Goal: Use online tool/utility: Use online tool/utility

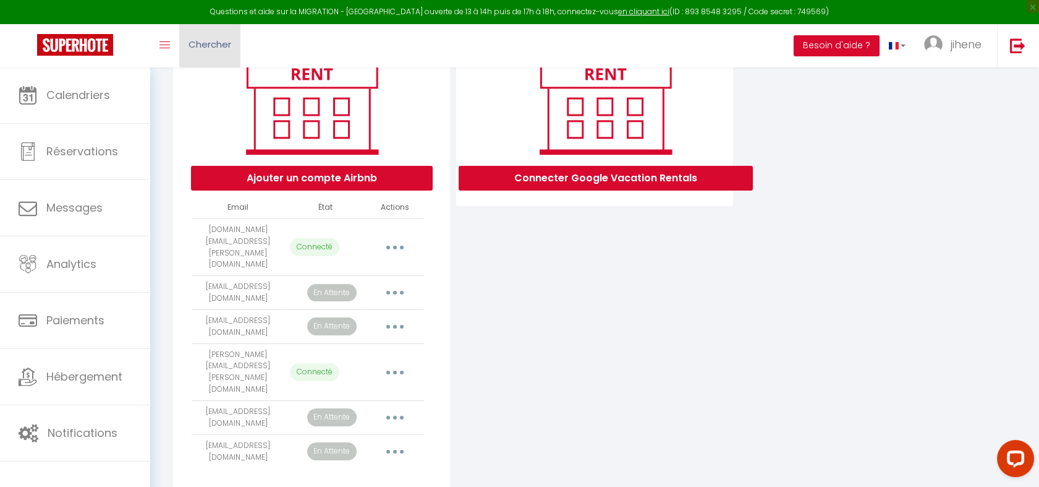
scroll to position [176, 0]
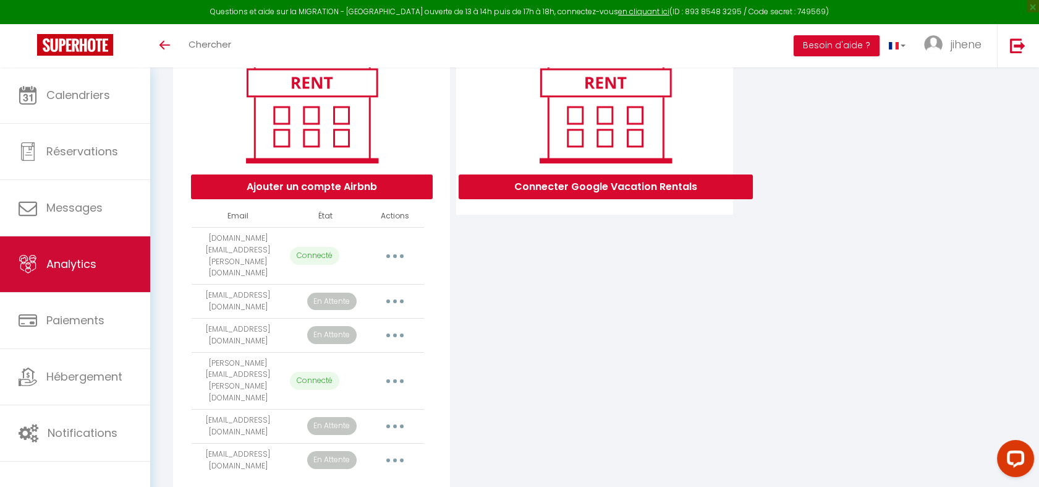
click at [86, 281] on link "Analytics" at bounding box center [75, 264] width 150 height 56
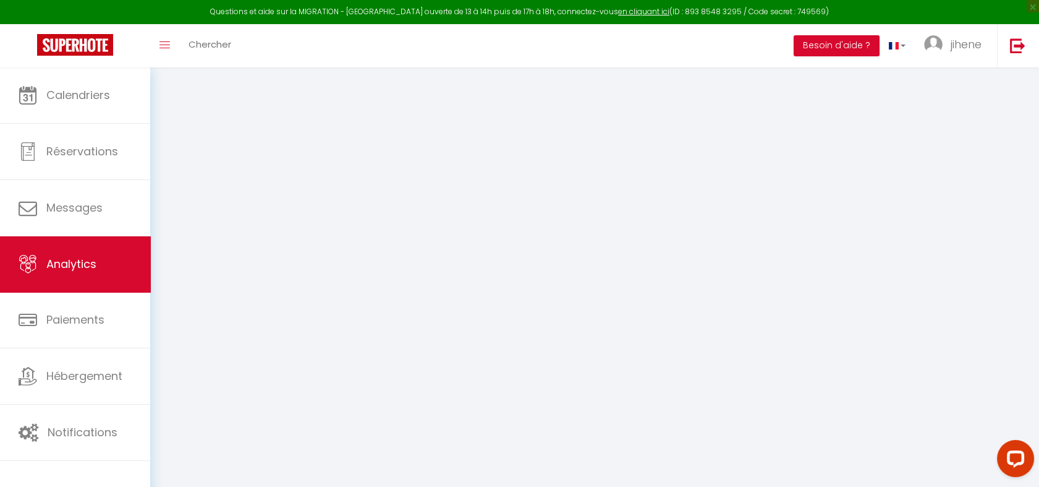
select select "2025"
select select "8"
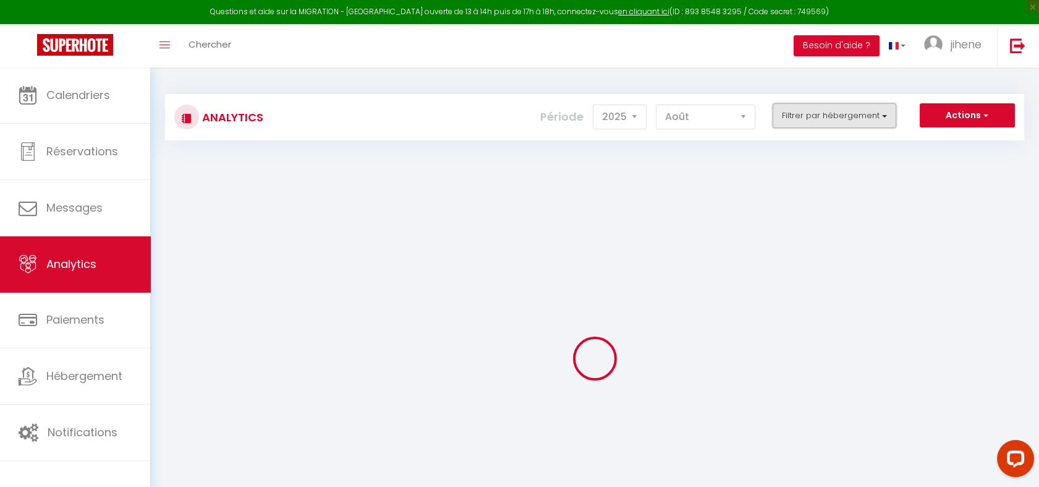
click at [843, 111] on button "Filtrer par hébergement" at bounding box center [835, 115] width 124 height 25
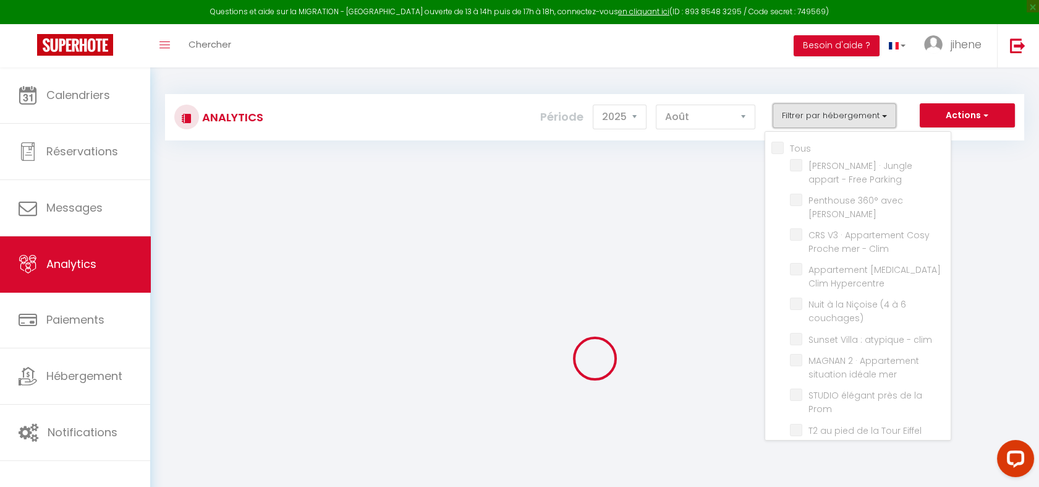
checkbox input "false"
checkbox Parking "false"
checkbox Jacuzzi "false"
checkbox Clim "false"
checkbox Hypercentre "false"
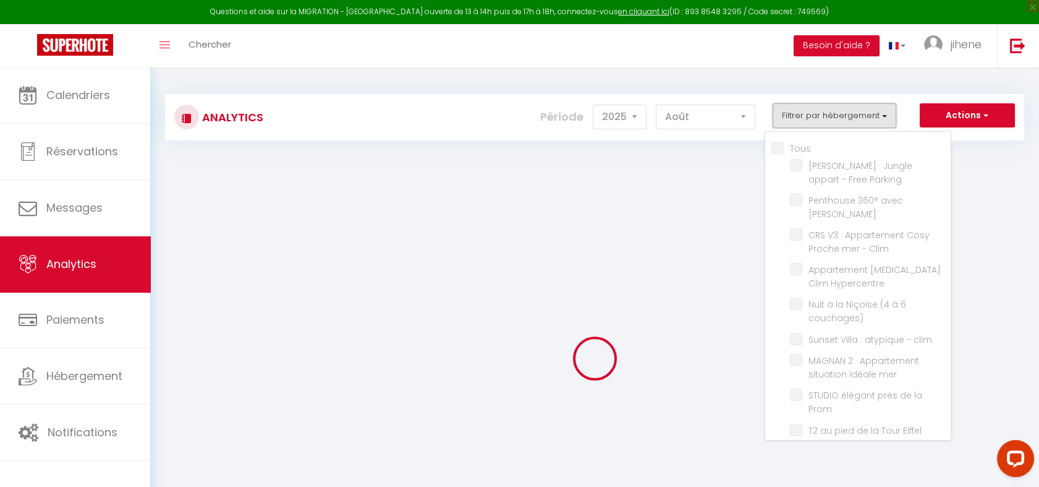
checkbox couchages\) "false"
checkbox clim "false"
checkbox mer "false"
checkbox Prom "false"
checkbox Eiffel "false"
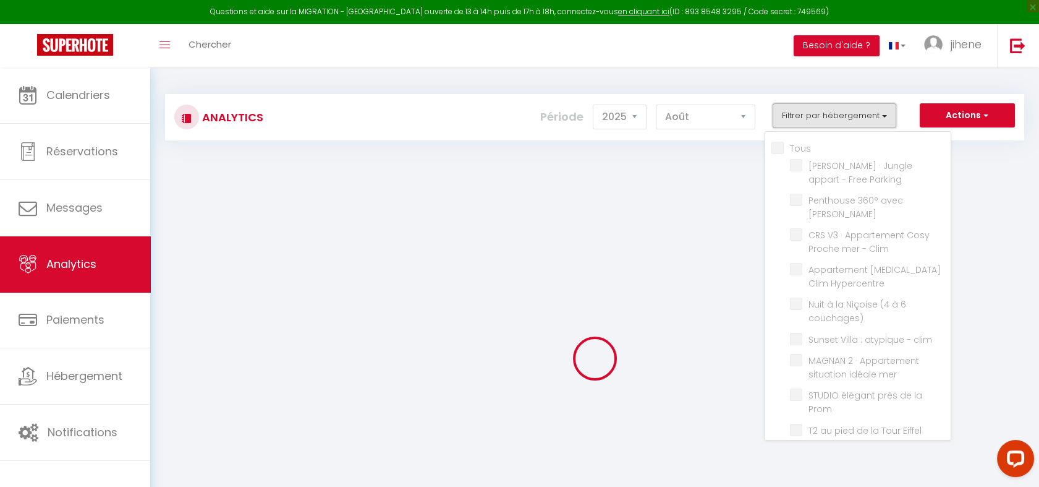
checkbox Opéra "false"
checkbox clim "false"
checkbox anglais "false"
checkbox Clim "false"
checkbox Piscine "false"
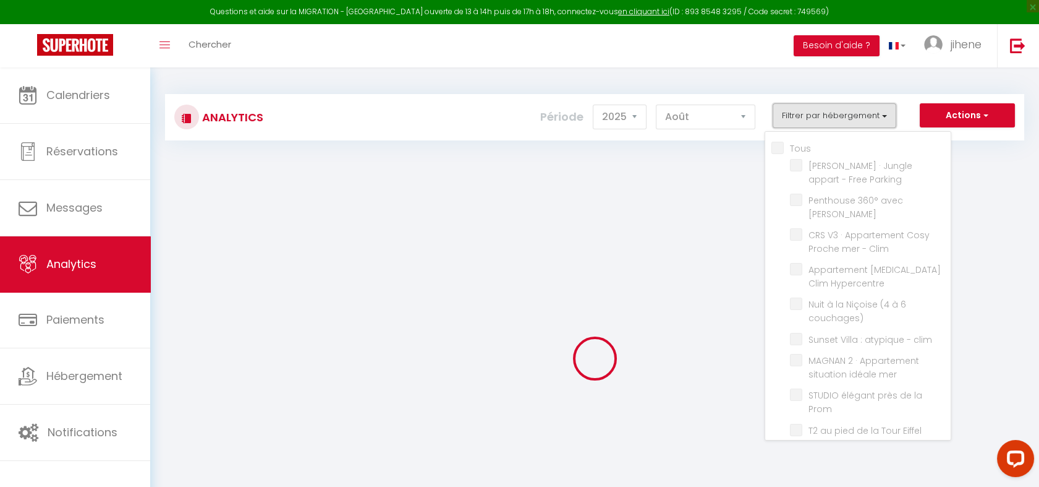
checkbox mer "false"
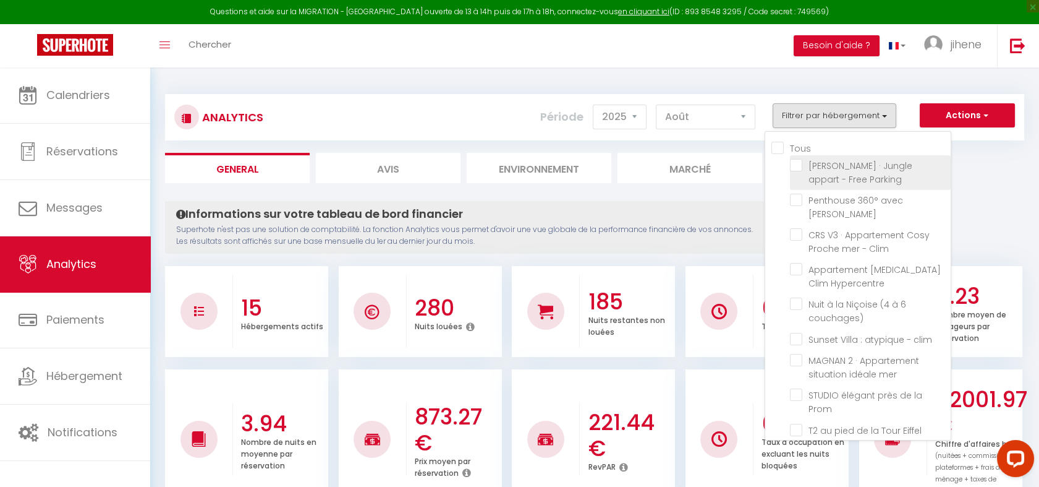
click at [801, 161] on Parking "checkbox" at bounding box center [870, 165] width 161 height 12
checkbox Parking "true"
checkbox Jacuzzi "false"
checkbox Clim "false"
checkbox Hypercentre "false"
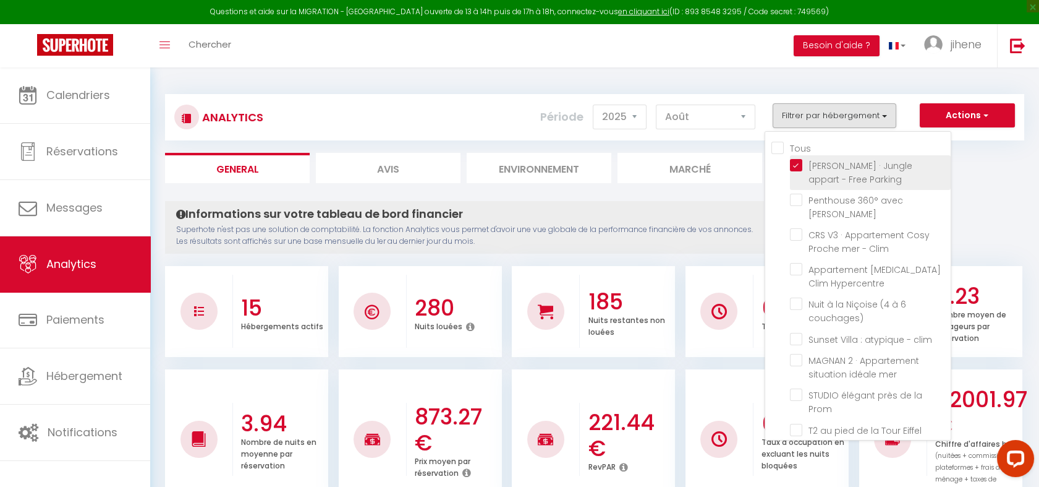
checkbox couchages\) "false"
checkbox clim "false"
checkbox mer "false"
checkbox Prom "false"
checkbox Eiffel "false"
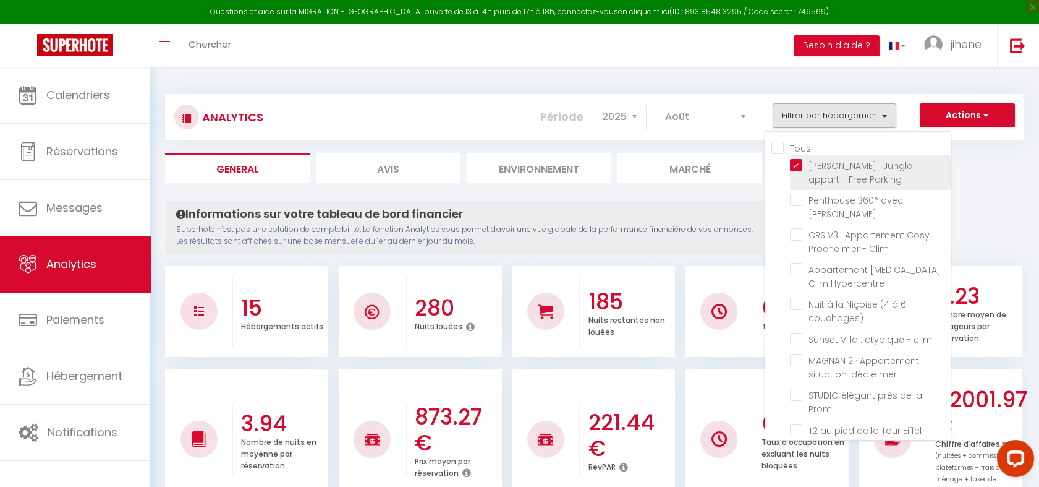
checkbox Opéra "false"
checkbox clim "false"
checkbox anglais "false"
checkbox Clim "false"
checkbox Piscine "false"
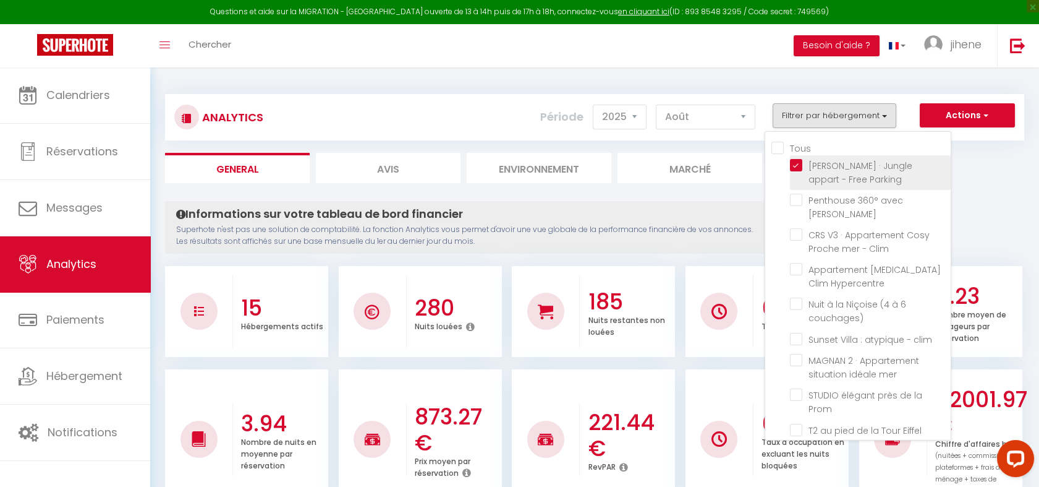
checkbox mer "false"
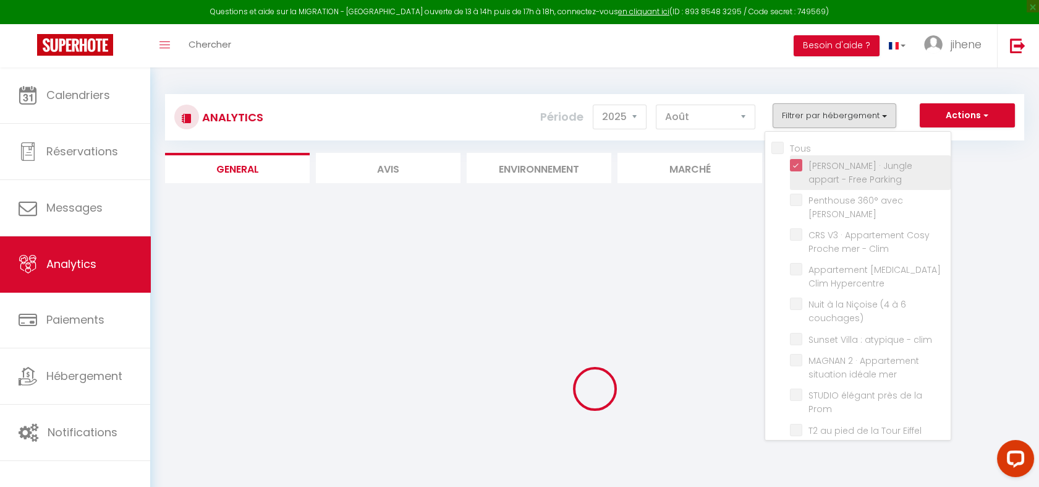
checkbox Jacuzzi "false"
checkbox Clim "false"
checkbox Hypercentre "false"
checkbox couchages\) "false"
checkbox clim "false"
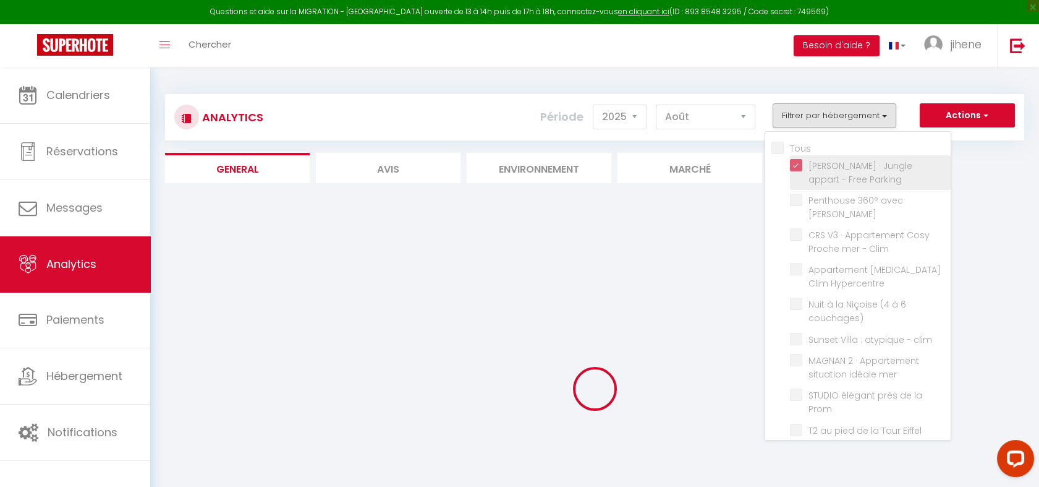
checkbox mer "false"
checkbox Prom "false"
checkbox Eiffel "false"
checkbox Opéra "false"
checkbox clim "false"
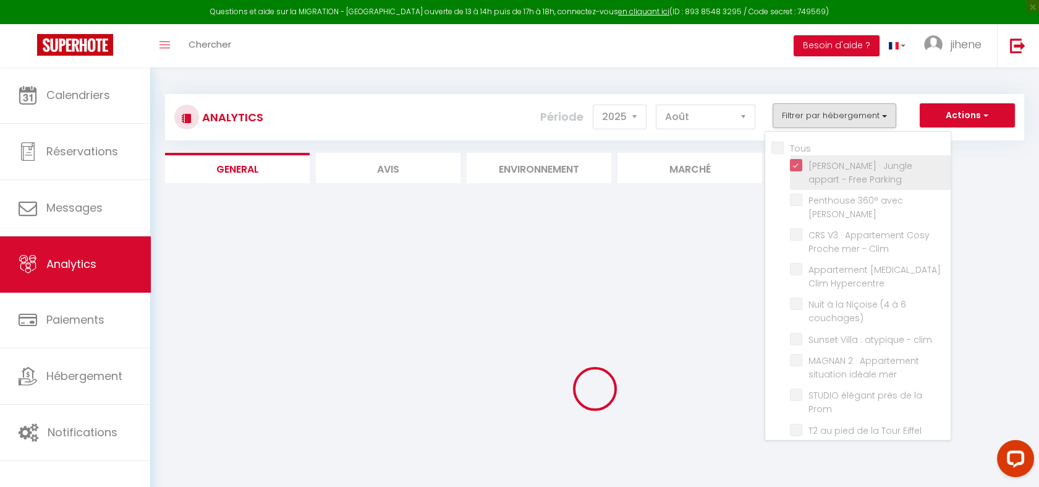
checkbox anglais "false"
checkbox Clim "false"
checkbox Piscine "false"
checkbox mer "false"
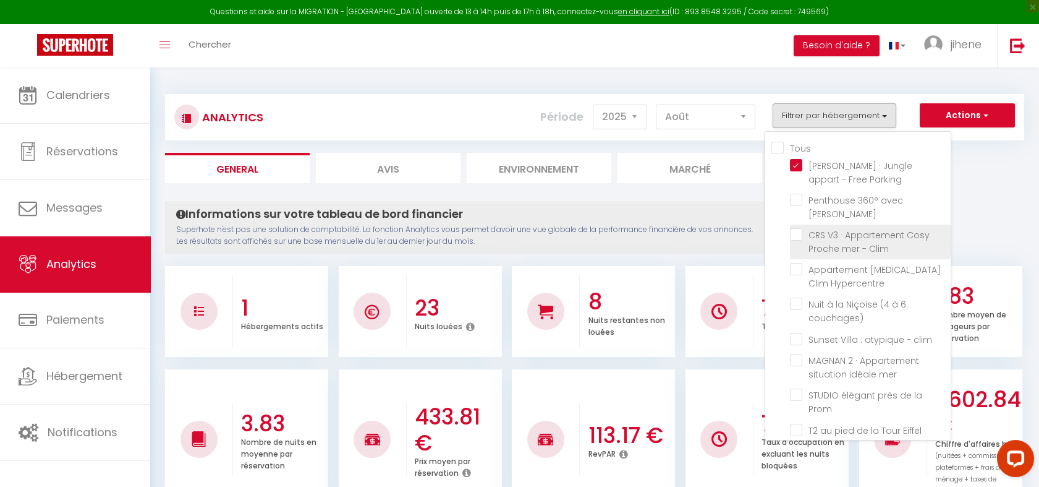
click at [796, 228] on Clim "checkbox" at bounding box center [870, 234] width 161 height 12
checkbox Clim "true"
checkbox Jacuzzi "false"
checkbox Hypercentre "false"
checkbox couchages\) "false"
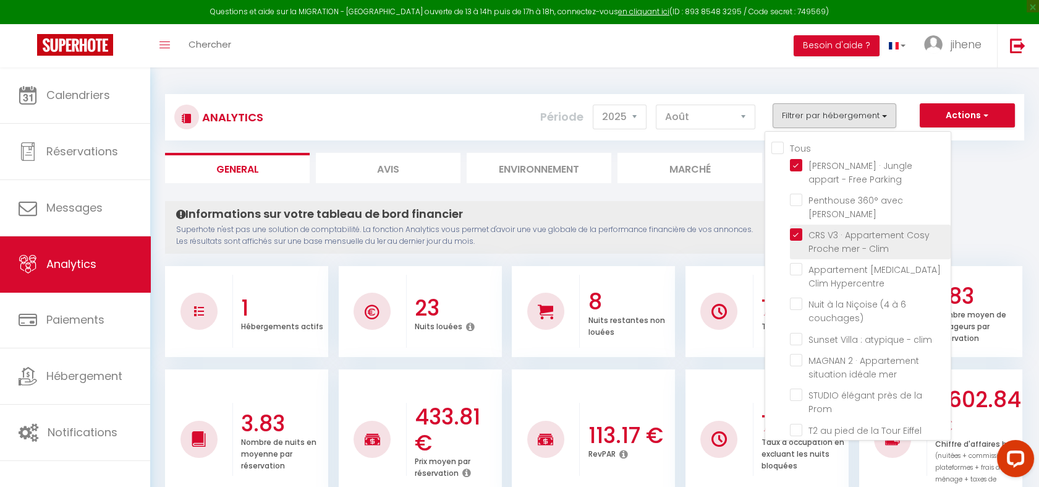
checkbox clim "false"
checkbox mer "false"
checkbox Prom "false"
checkbox Eiffel "false"
checkbox Opéra "false"
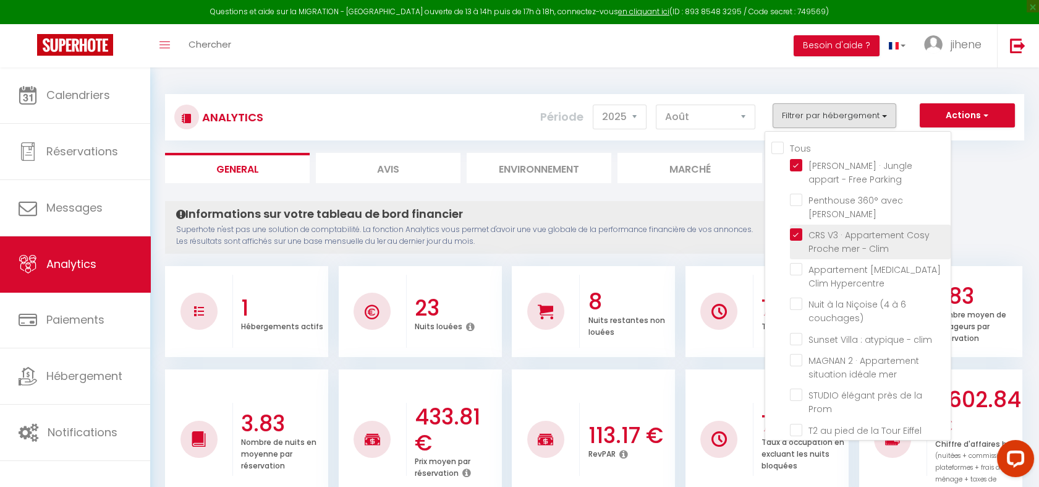
checkbox clim "false"
checkbox anglais "false"
checkbox Clim "false"
checkbox Piscine "false"
checkbox mer "false"
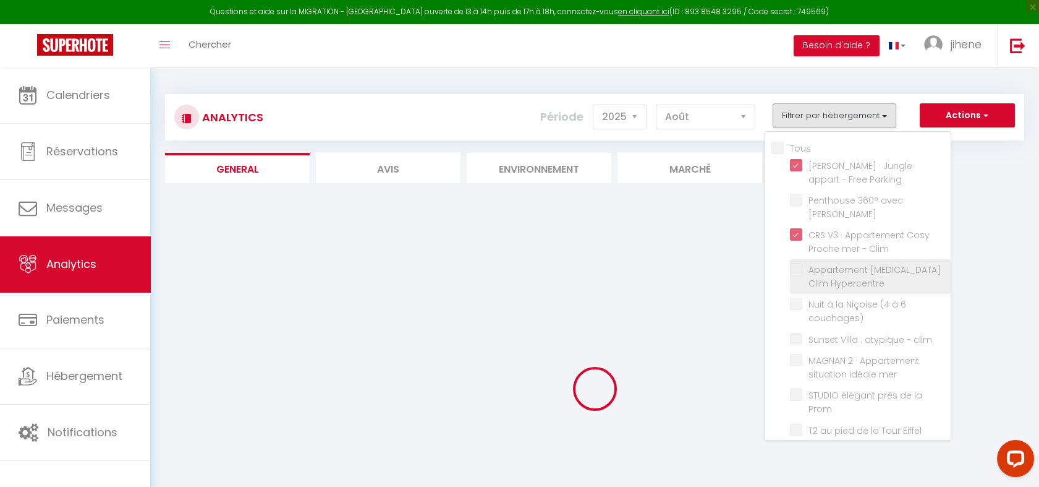
checkbox Jacuzzi "false"
checkbox Hypercentre "false"
checkbox couchages\) "false"
checkbox clim "false"
checkbox mer "false"
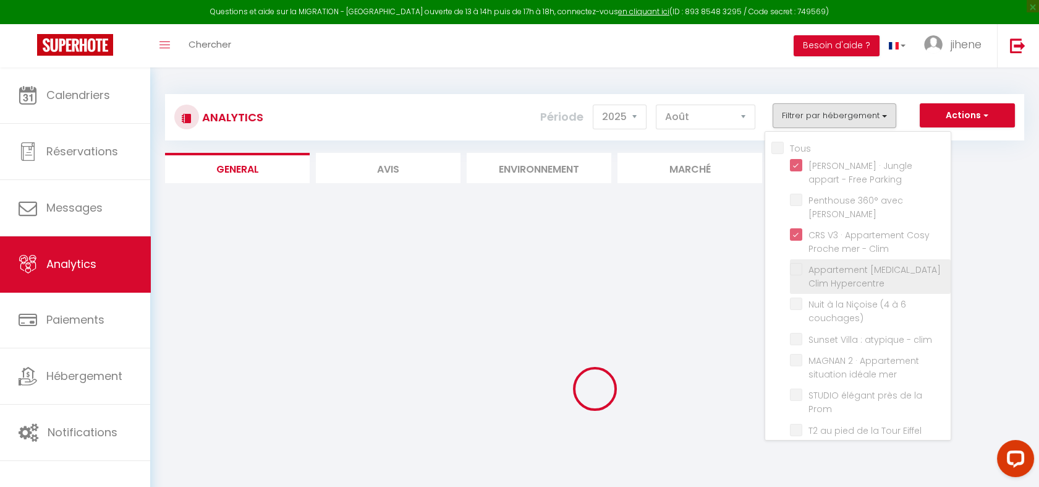
checkbox Prom "false"
checkbox Eiffel "false"
checkbox Opéra "false"
checkbox clim "false"
checkbox anglais "false"
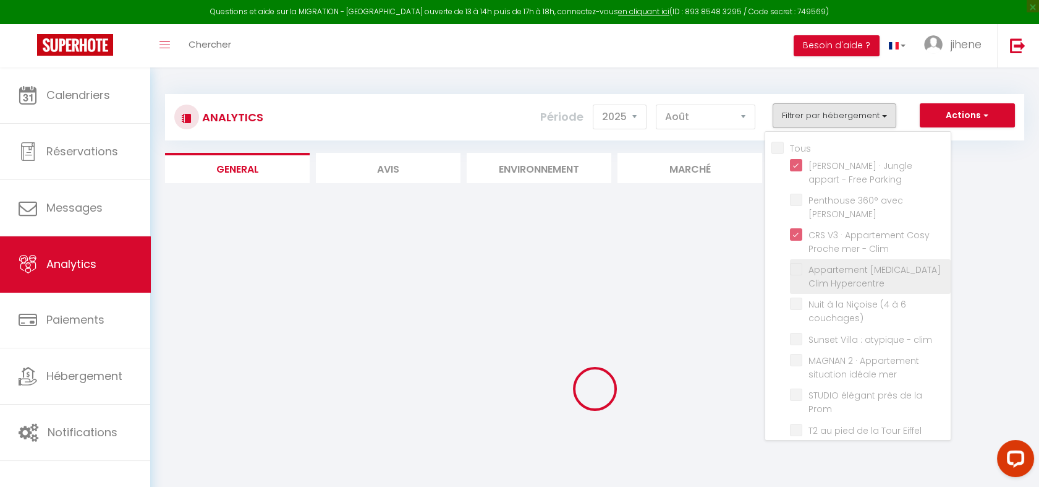
checkbox Clim "false"
checkbox Piscine "false"
checkbox mer "false"
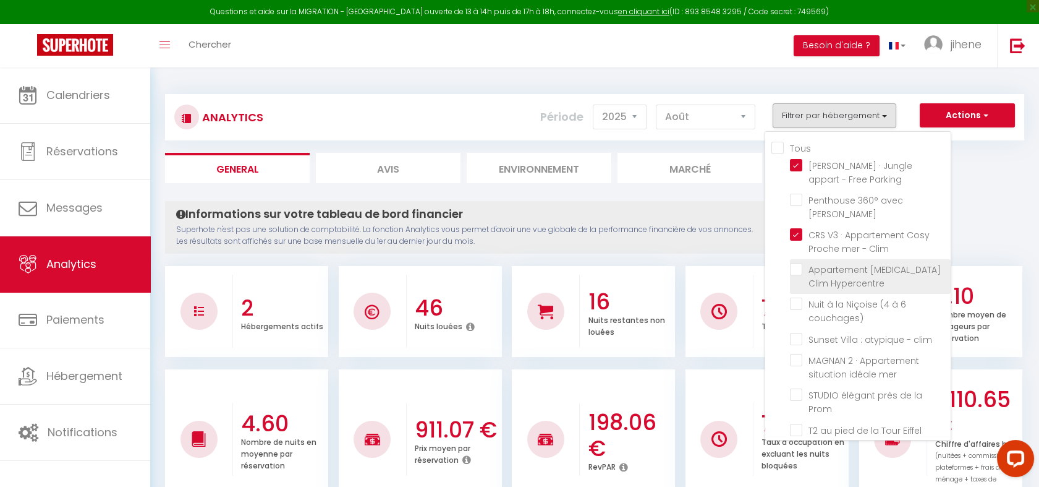
click at [796, 263] on Hypercentre "checkbox" at bounding box center [870, 269] width 161 height 12
checkbox Hypercentre "true"
checkbox Jacuzzi "false"
checkbox couchages\) "false"
checkbox clim "false"
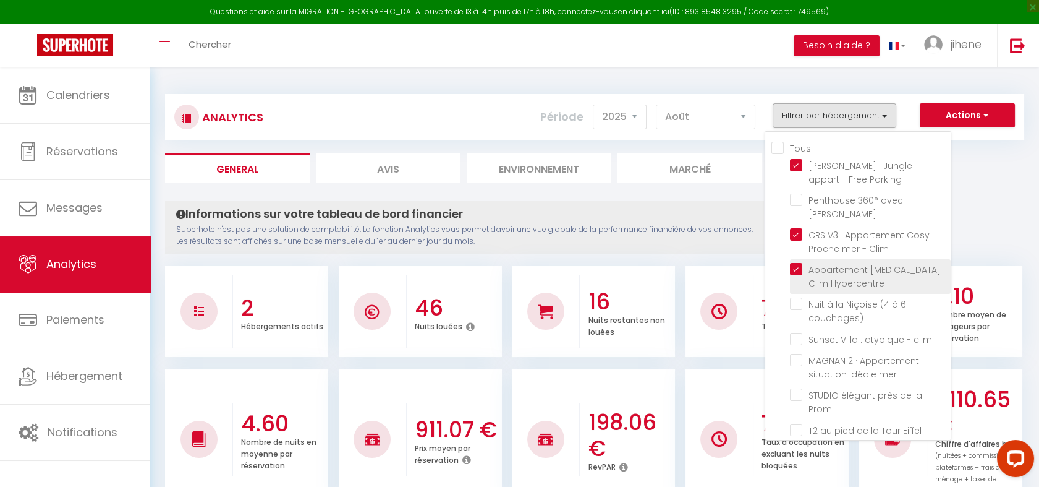
checkbox mer "false"
checkbox Prom "false"
checkbox Eiffel "false"
checkbox Opéra "false"
checkbox clim "false"
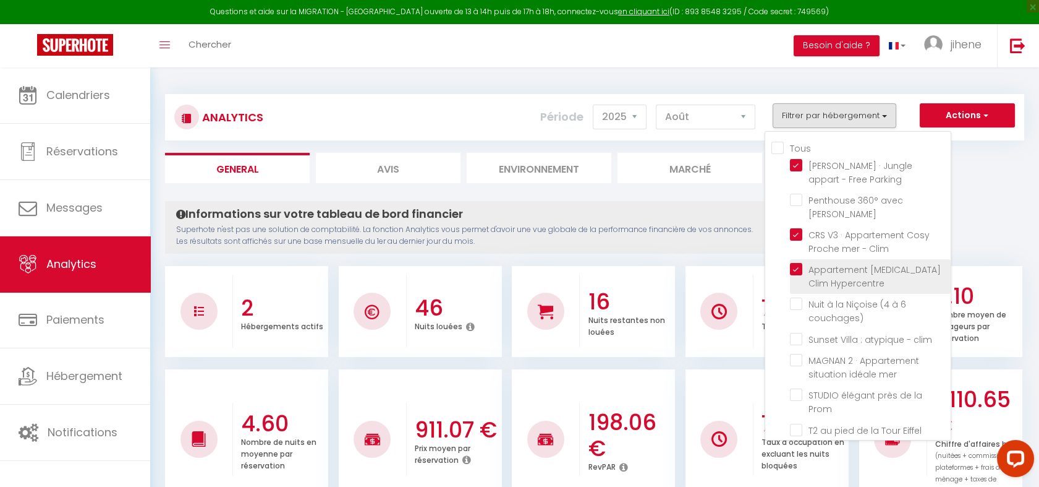
checkbox anglais "false"
checkbox Clim "false"
checkbox Piscine "false"
checkbox mer "false"
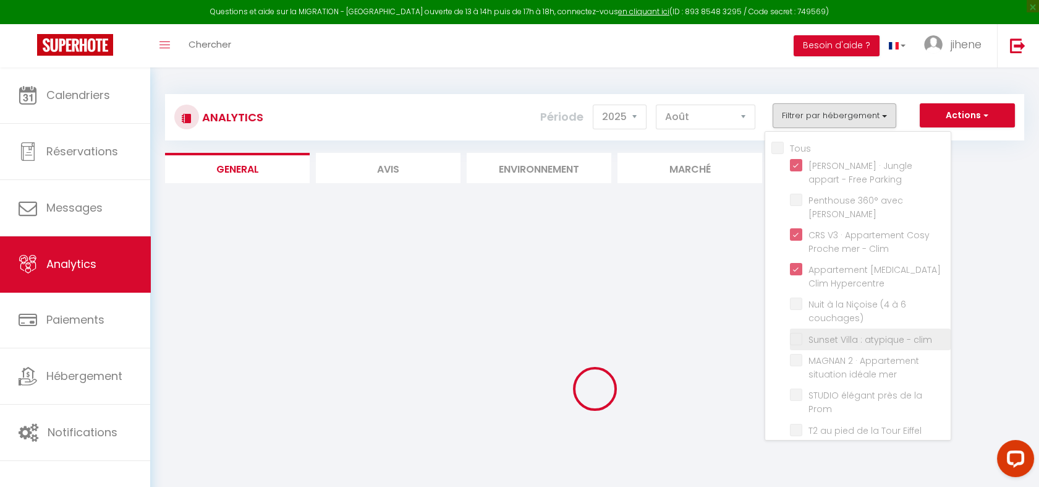
checkbox Jacuzzi "false"
checkbox couchages\) "false"
checkbox clim "false"
checkbox mer "false"
checkbox Prom "false"
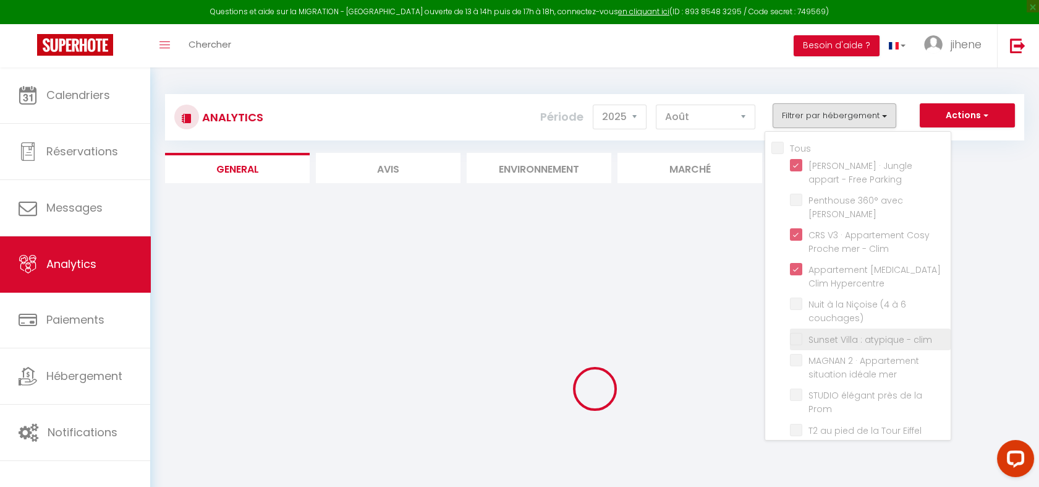
checkbox Eiffel "false"
checkbox Opéra "false"
checkbox clim "false"
checkbox anglais "false"
checkbox Clim "false"
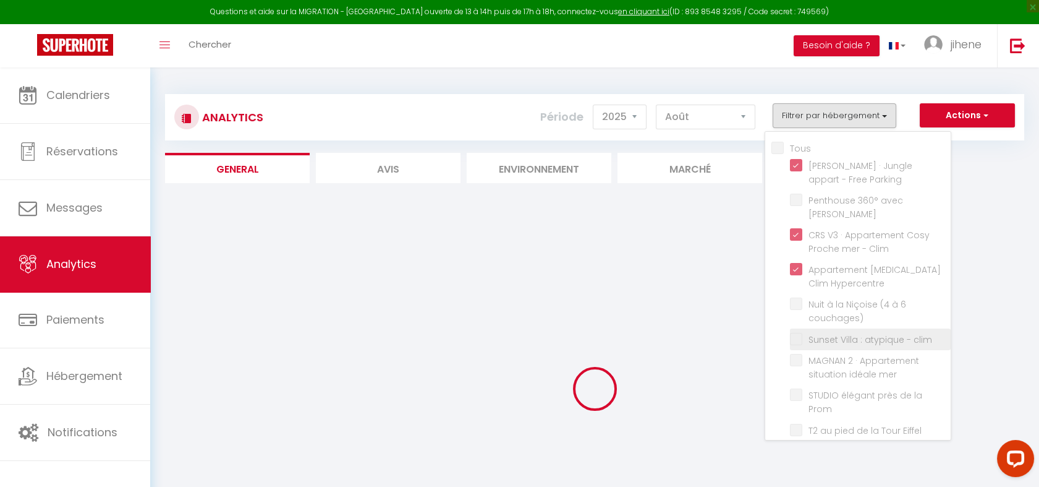
checkbox Piscine "false"
checkbox mer "false"
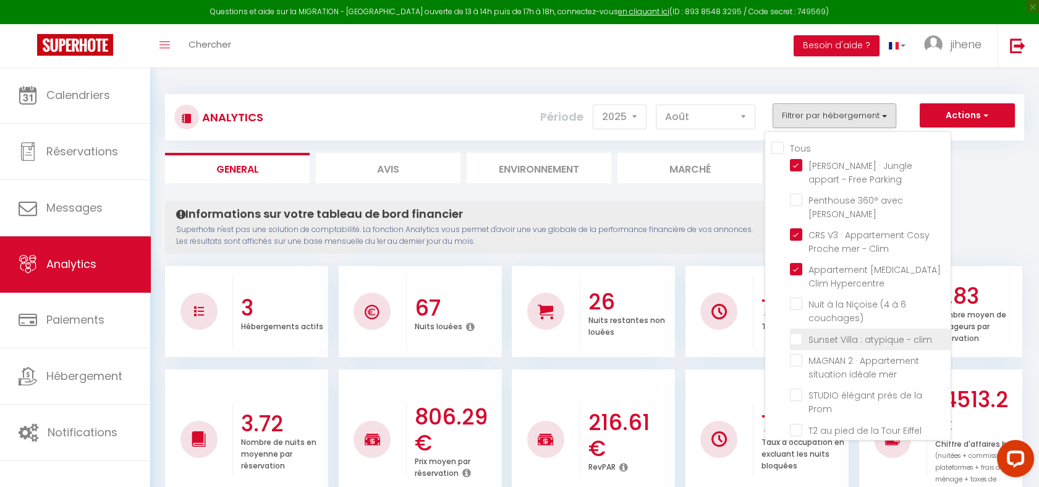
click at [798, 332] on clim "checkbox" at bounding box center [870, 338] width 161 height 12
checkbox clim "true"
checkbox Jacuzzi "false"
checkbox couchages\) "false"
checkbox mer "false"
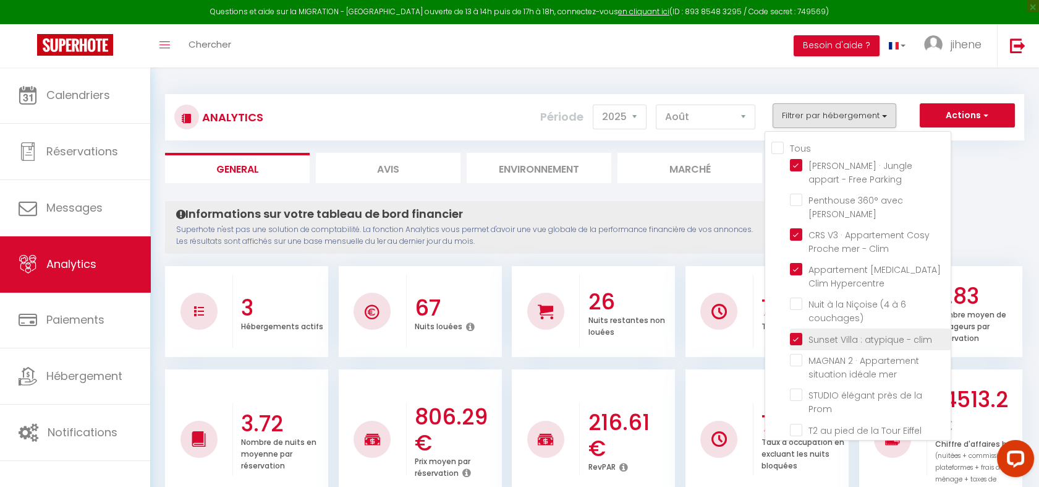
checkbox Prom "false"
checkbox Eiffel "false"
checkbox Opéra "false"
checkbox clim "false"
checkbox anglais "false"
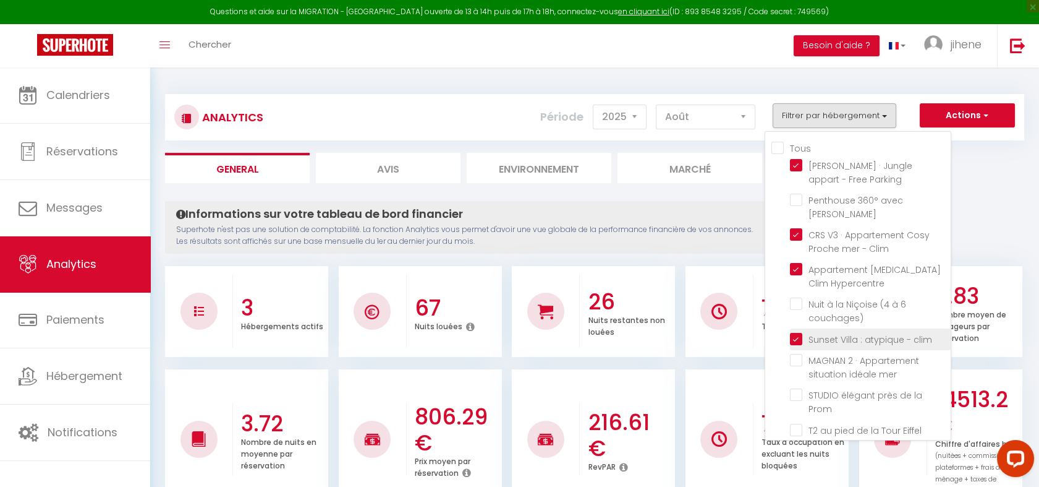
checkbox Clim "false"
checkbox Piscine "false"
checkbox mer "false"
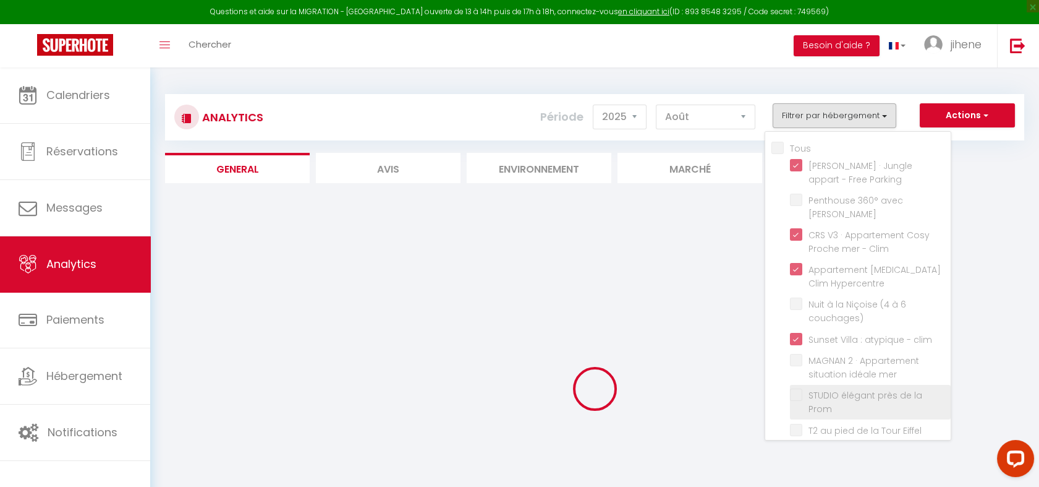
checkbox Jacuzzi "false"
checkbox couchages\) "false"
checkbox mer "false"
checkbox Prom "false"
checkbox Eiffel "false"
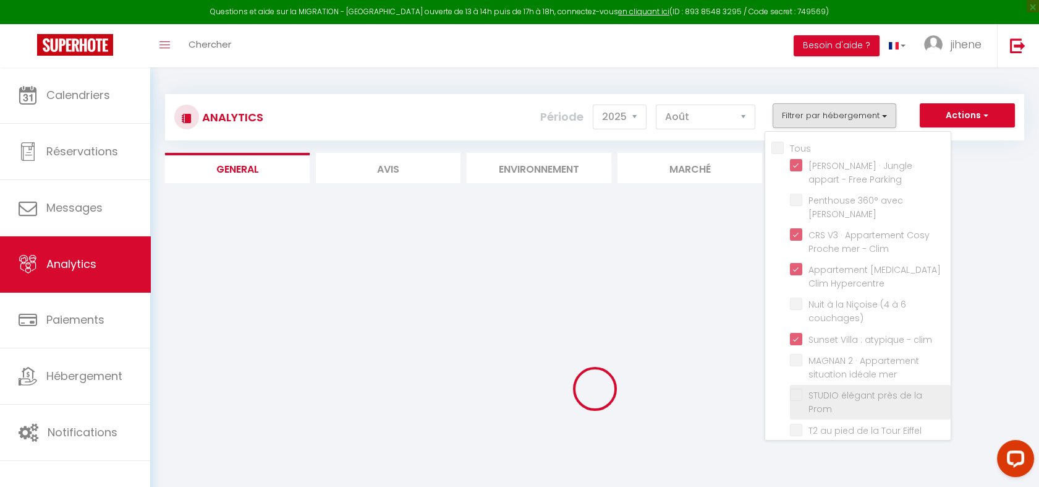
checkbox Opéra "false"
checkbox clim "false"
checkbox anglais "false"
checkbox Clim "false"
checkbox Piscine "false"
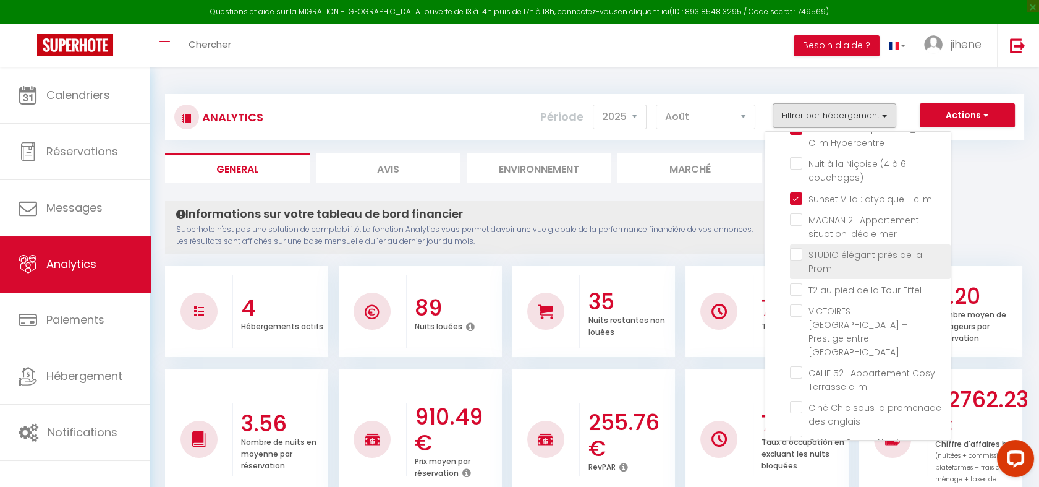
scroll to position [203, 0]
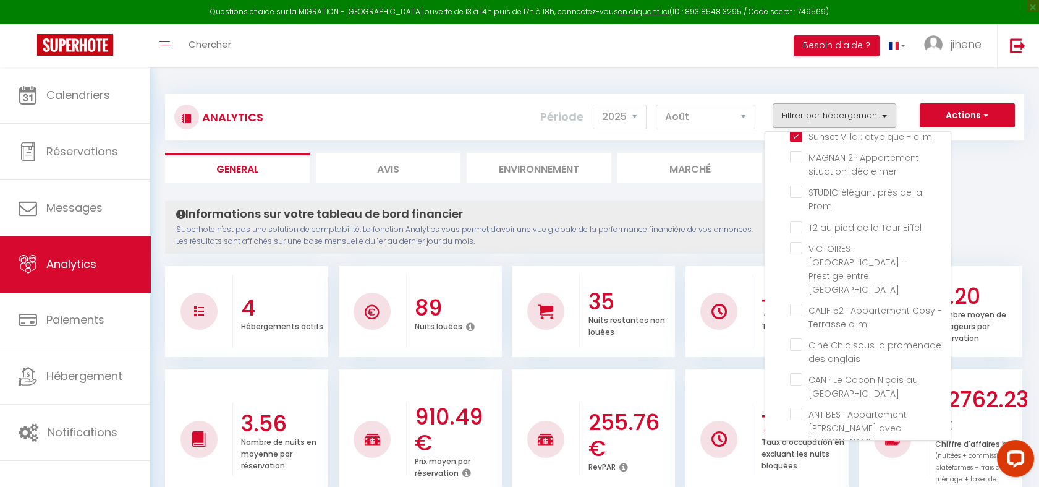
click at [793, 456] on mer "checkbox" at bounding box center [870, 462] width 161 height 12
checkbox mer "true"
checkbox Jacuzzi "false"
checkbox couchages\) "false"
checkbox mer "false"
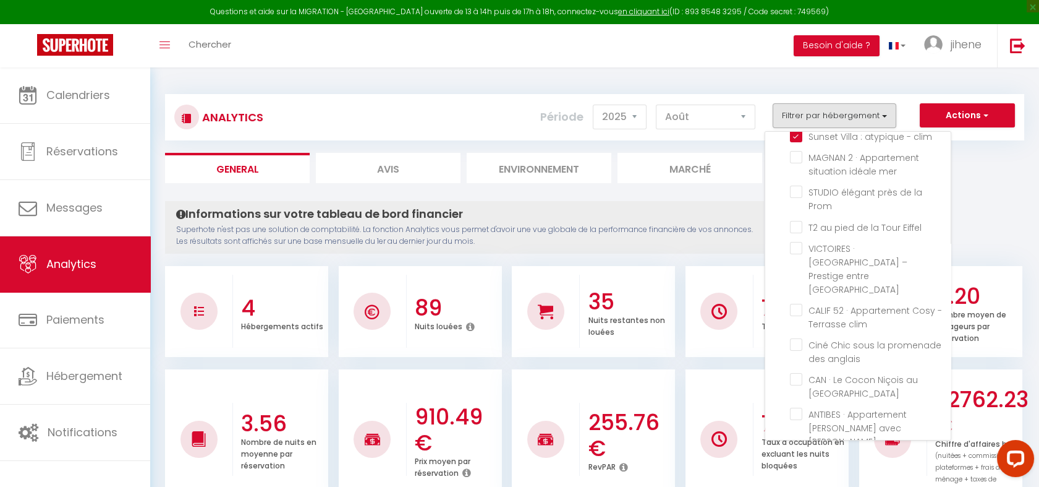
checkbox Prom "false"
checkbox Eiffel "false"
checkbox Opéra "false"
checkbox clim "false"
checkbox anglais "false"
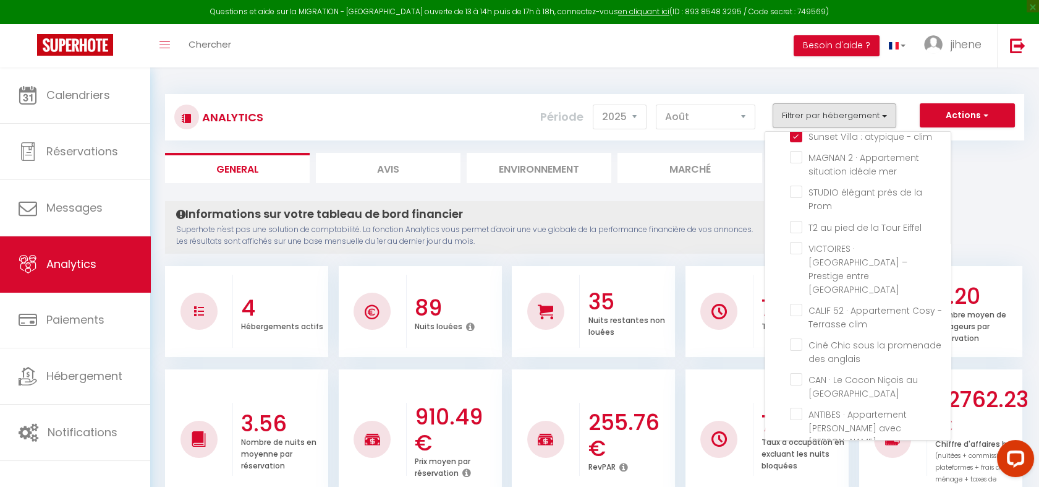
checkbox Clim "false"
checkbox Piscine "false"
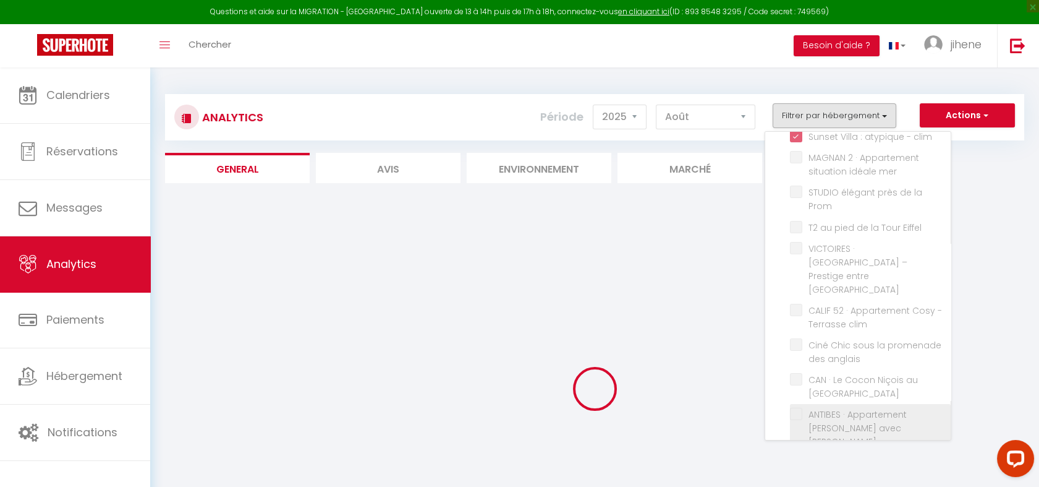
checkbox Jacuzzi "false"
checkbox couchages\) "false"
checkbox mer "false"
checkbox Prom "false"
checkbox Eiffel "false"
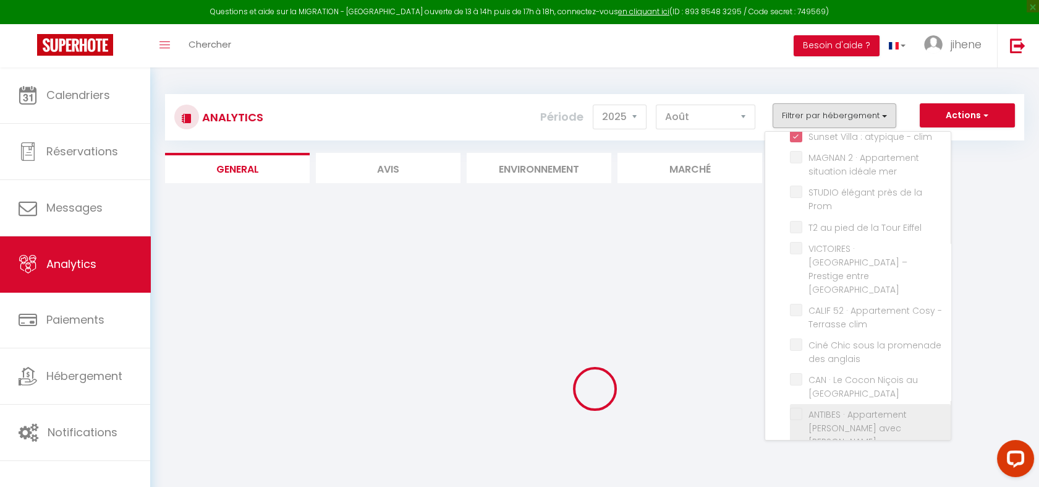
checkbox Opéra "false"
checkbox clim "false"
checkbox anglais "false"
checkbox Clim "false"
checkbox Piscine "false"
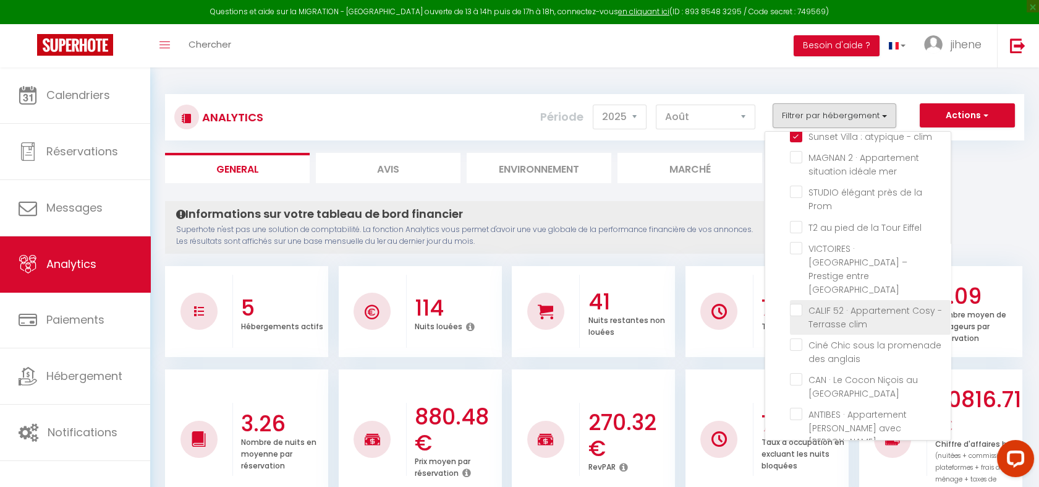
click at [795, 304] on clim "checkbox" at bounding box center [870, 310] width 161 height 12
checkbox clim "true"
checkbox Jacuzzi "false"
checkbox couchages\) "false"
checkbox mer "false"
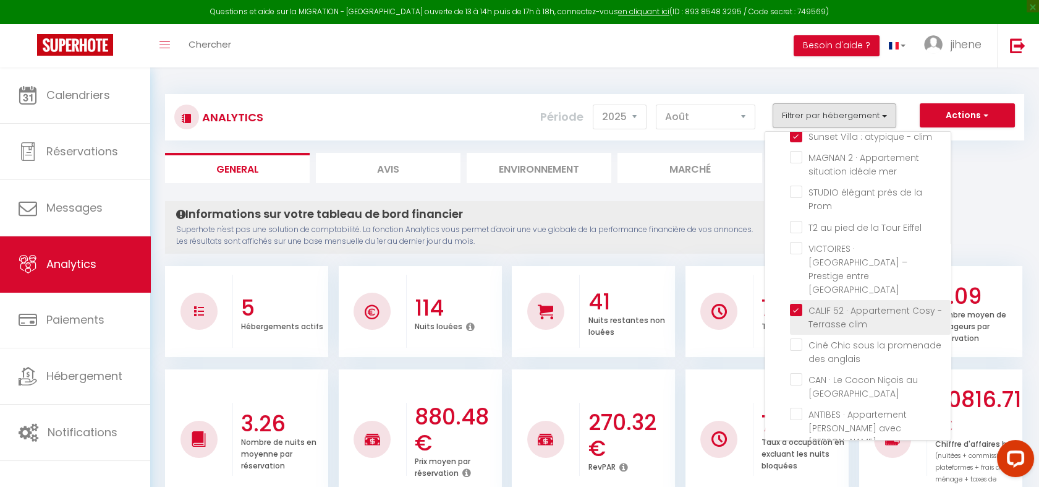
checkbox Prom "false"
checkbox Eiffel "false"
checkbox Opéra "false"
checkbox anglais "false"
checkbox Clim "false"
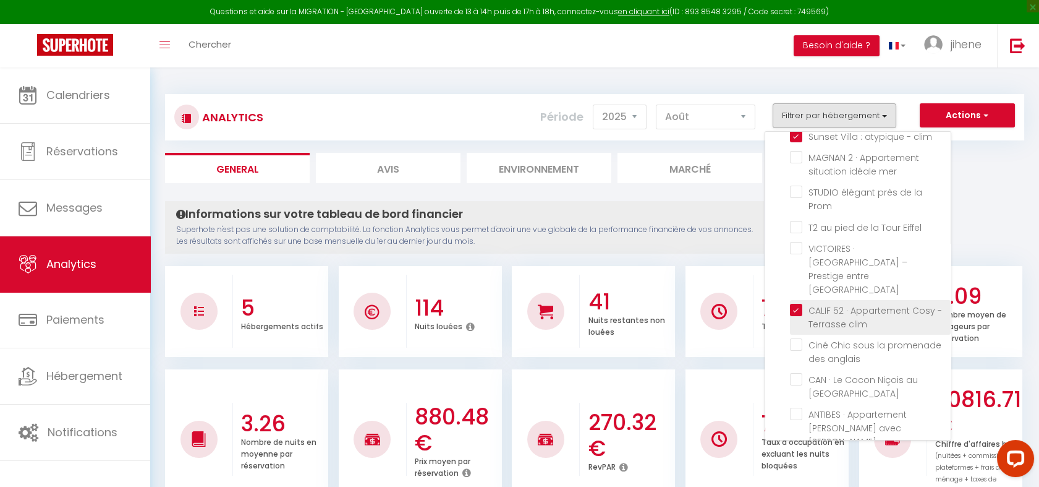
checkbox Piscine "false"
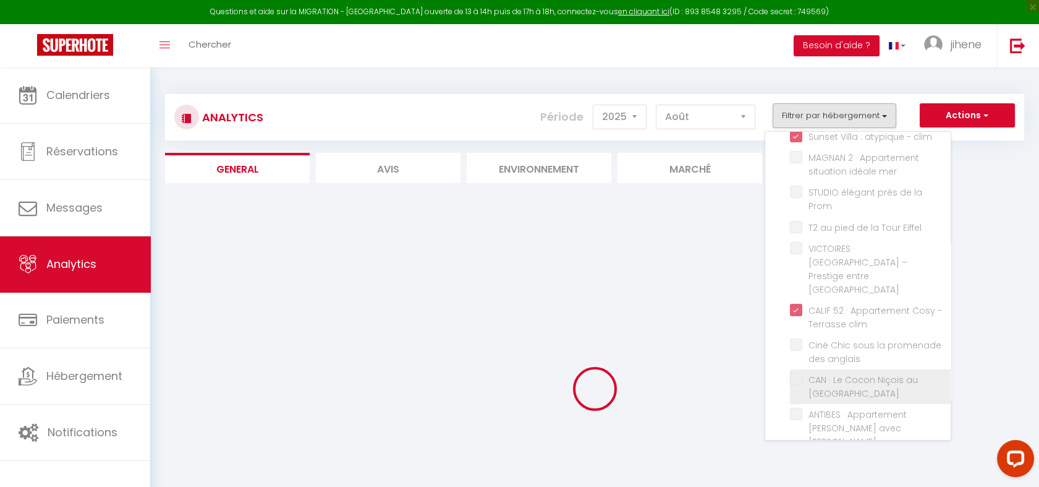
checkbox Jacuzzi "false"
checkbox couchages\) "false"
checkbox mer "false"
checkbox Prom "false"
checkbox Eiffel "false"
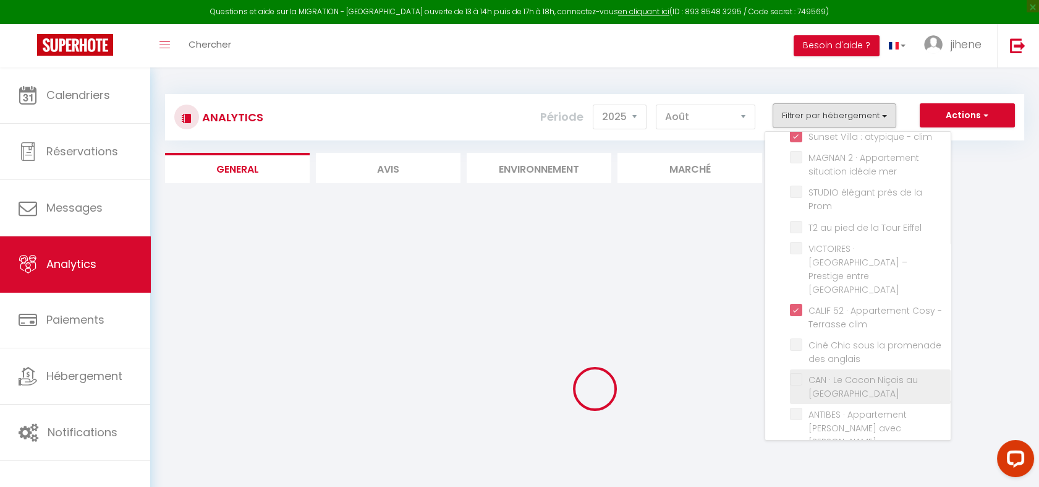
checkbox Opéra "false"
checkbox anglais "false"
checkbox Clim "false"
checkbox Piscine "false"
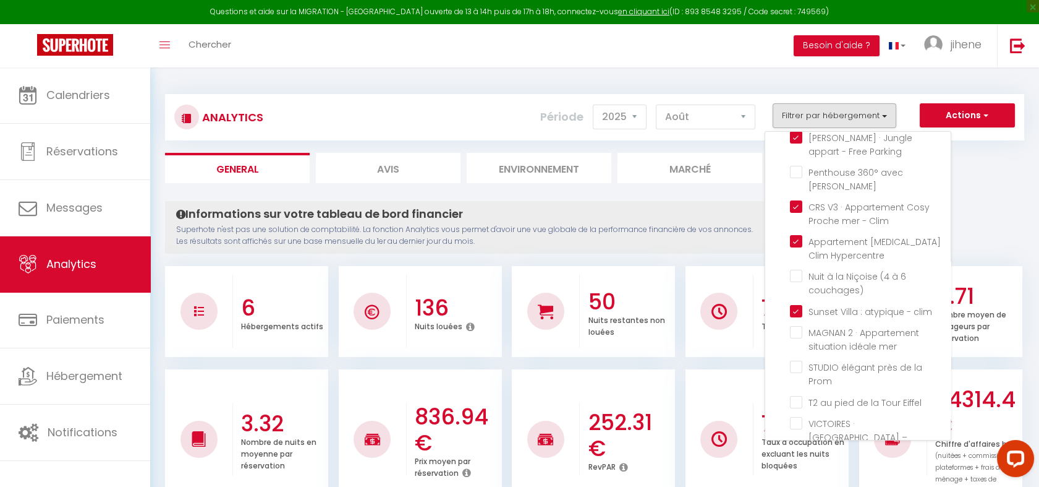
scroll to position [0, 0]
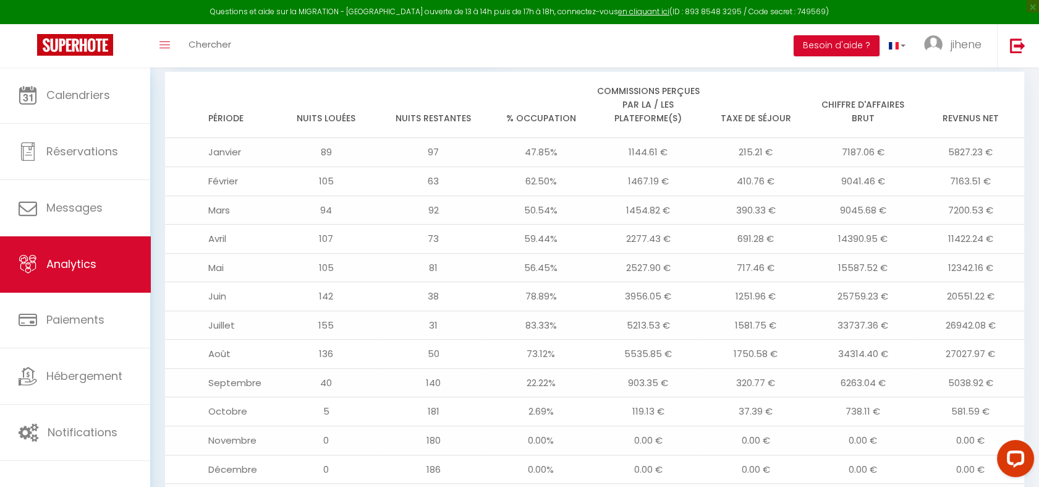
scroll to position [1050, 0]
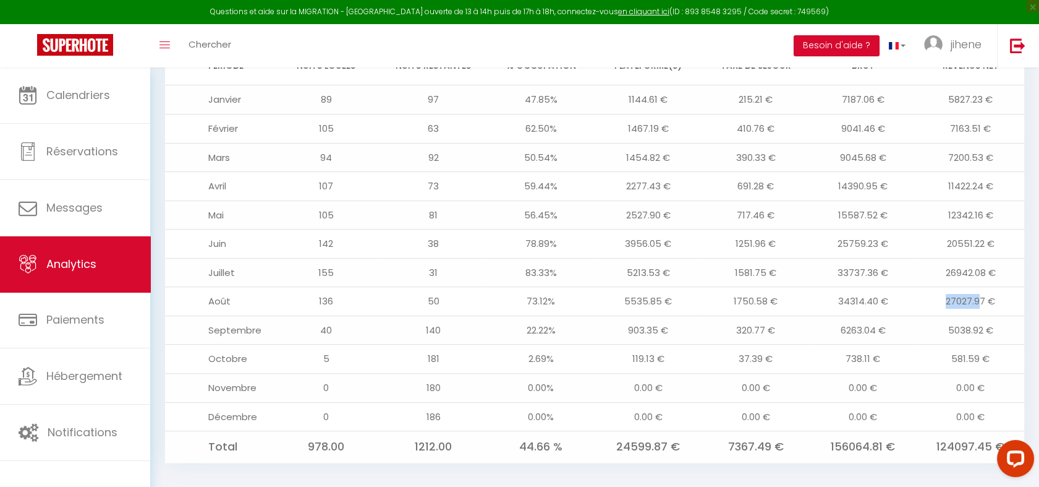
drag, startPoint x: 944, startPoint y: 287, endPoint x: 977, endPoint y: 287, distance: 33.4
click at [977, 287] on td "27027.97 €" at bounding box center [971, 301] width 108 height 29
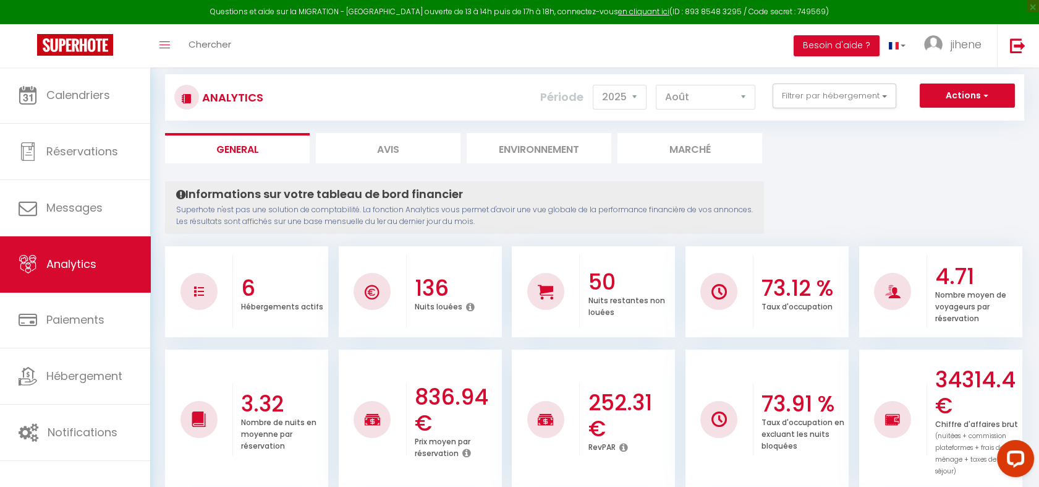
scroll to position [0, 0]
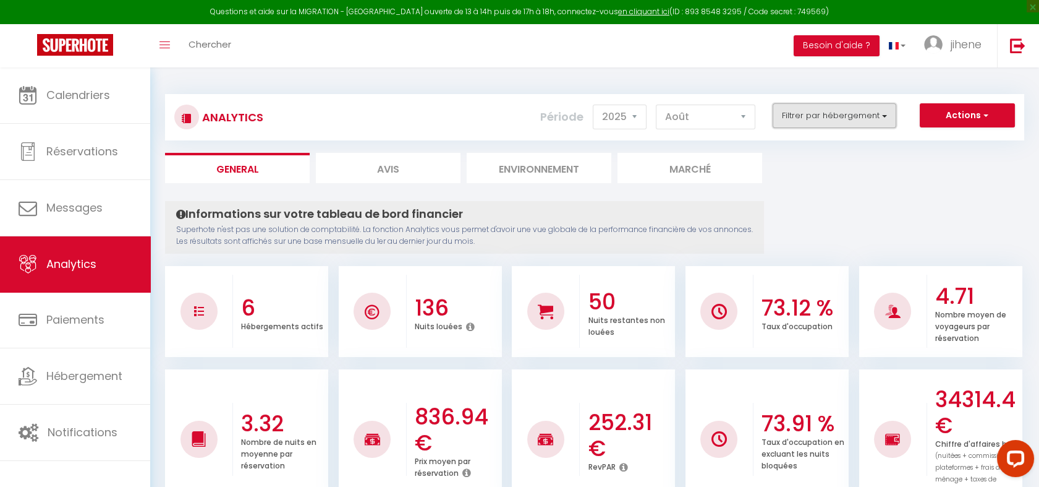
click at [849, 117] on button "Filtrer par hébergement" at bounding box center [835, 115] width 124 height 25
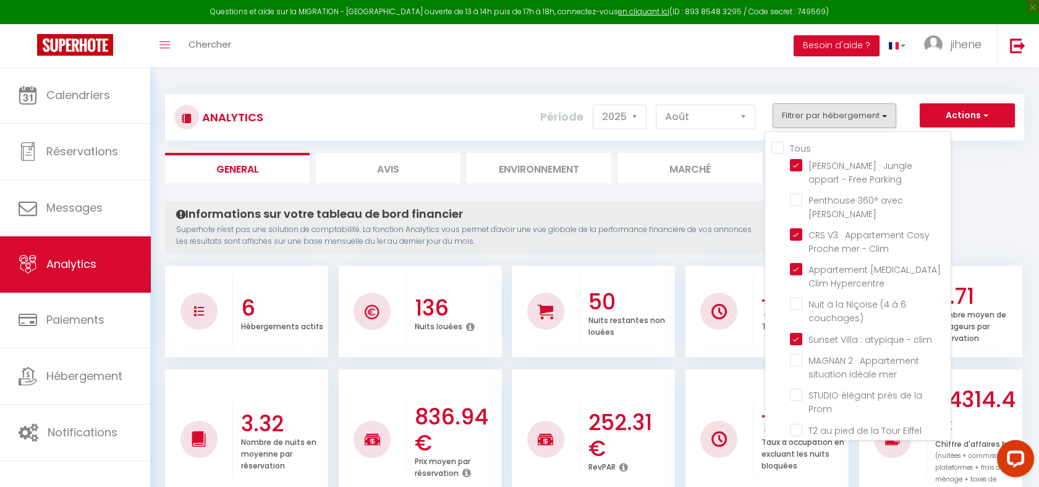
click at [778, 144] on input "Tous" at bounding box center [861, 147] width 179 height 12
checkbox input "true"
checkbox Jacuzzi "true"
checkbox couchages\) "true"
checkbox mer "true"
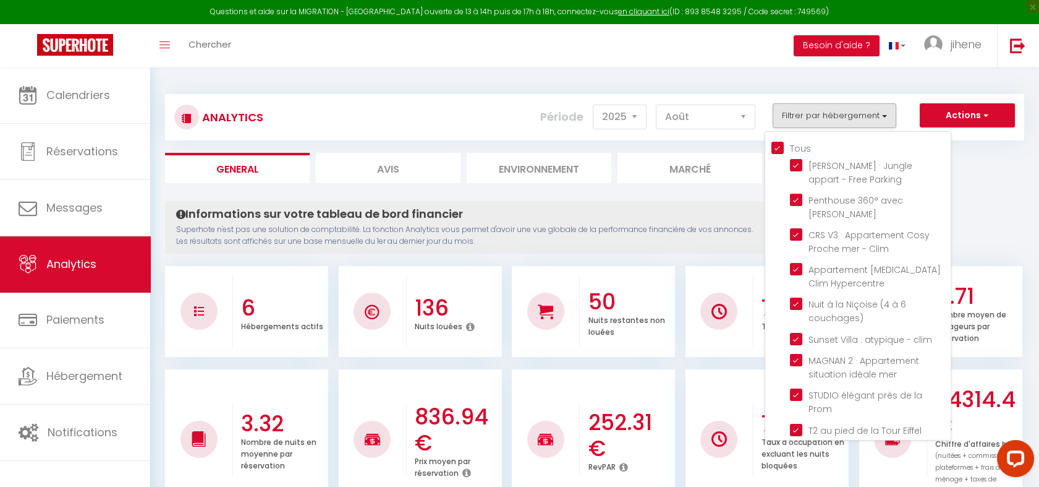
checkbox Prom "true"
checkbox Eiffel "true"
checkbox Opéra "true"
checkbox anglais "true"
checkbox Clim "true"
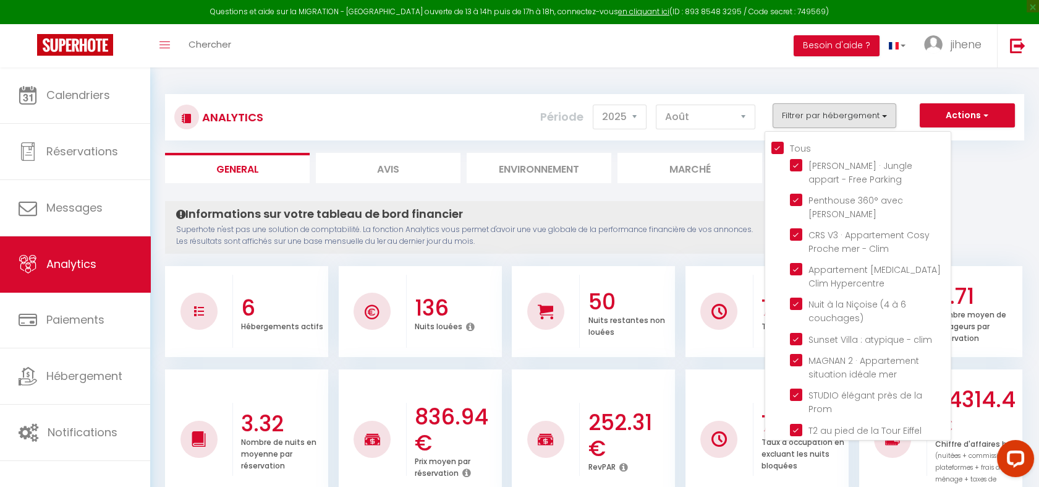
checkbox Piscine "true"
click at [783, 148] on input "Tous" at bounding box center [861, 147] width 179 height 12
checkbox input "false"
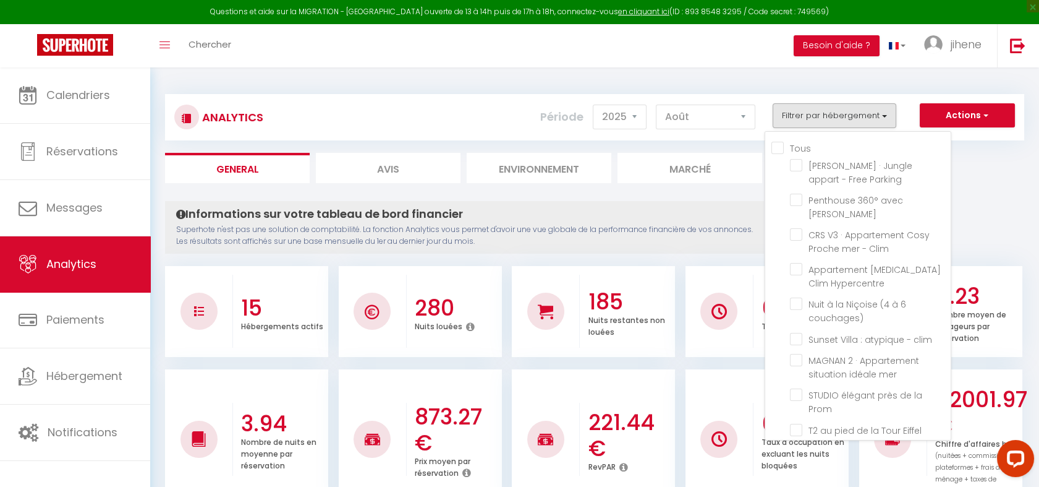
checkbox Parking "false"
checkbox Jacuzzi "false"
checkbox Clim "false"
checkbox Hypercentre "false"
checkbox couchages\) "false"
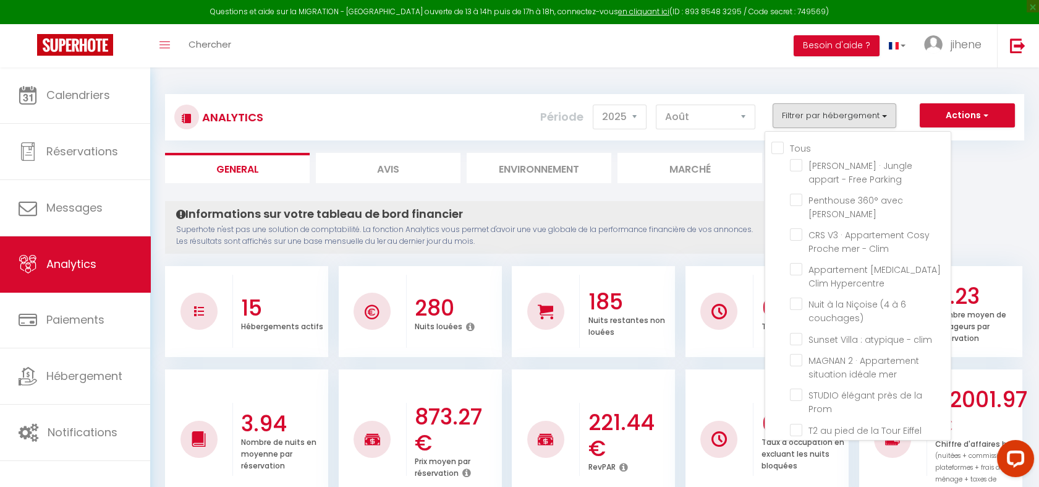
checkbox clim "false"
checkbox mer "false"
checkbox Prom "false"
checkbox Eiffel "false"
checkbox Opéra "false"
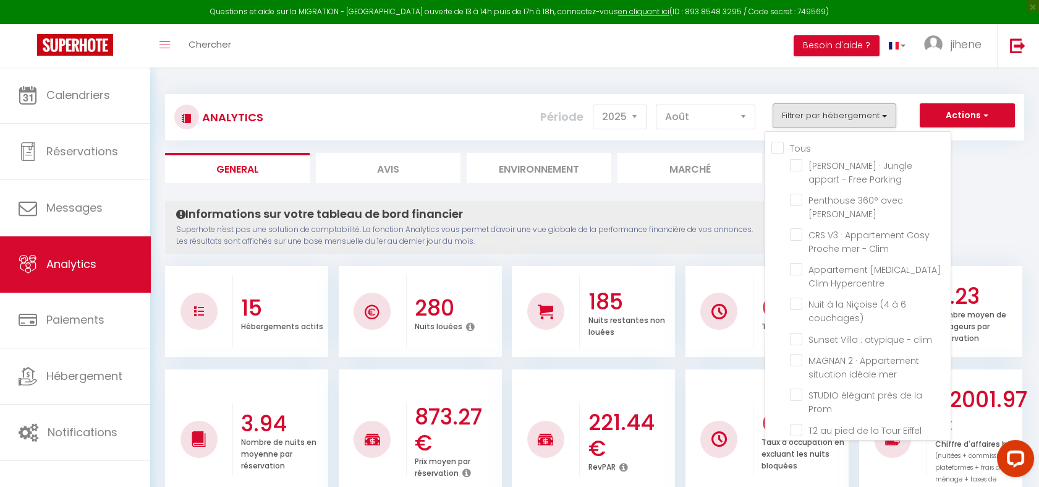
checkbox clim "false"
checkbox anglais "false"
checkbox Clim "false"
checkbox Piscine "false"
checkbox mer "false"
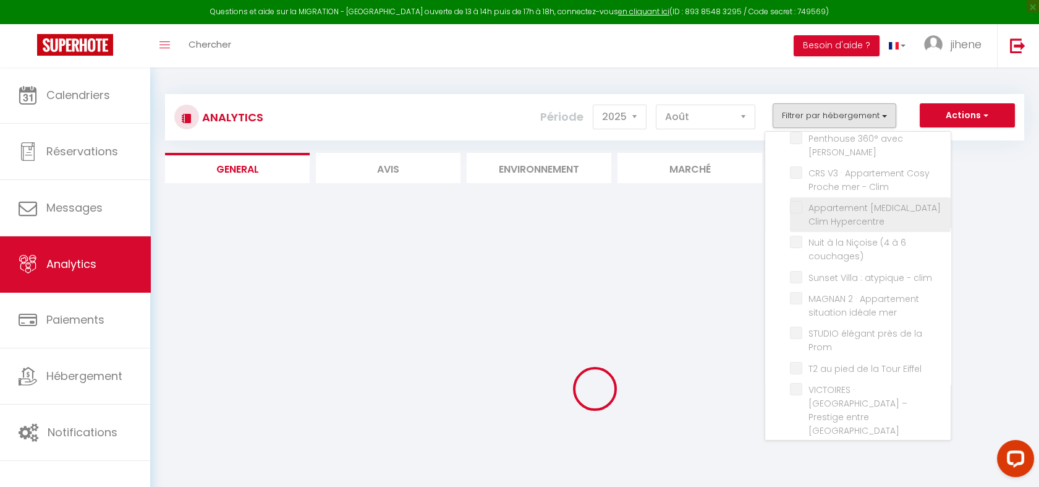
scroll to position [61, 0]
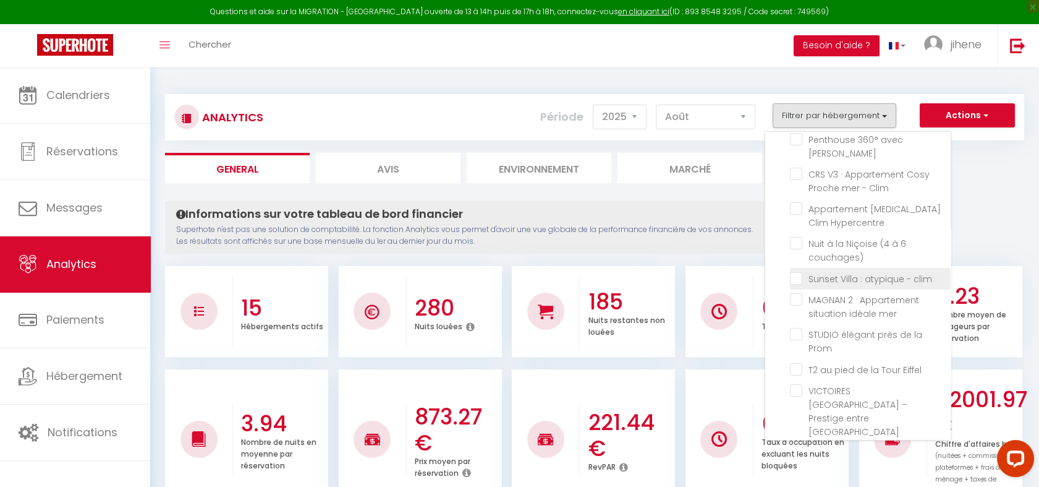
click at [798, 271] on clim "checkbox" at bounding box center [870, 277] width 161 height 12
checkbox clim "true"
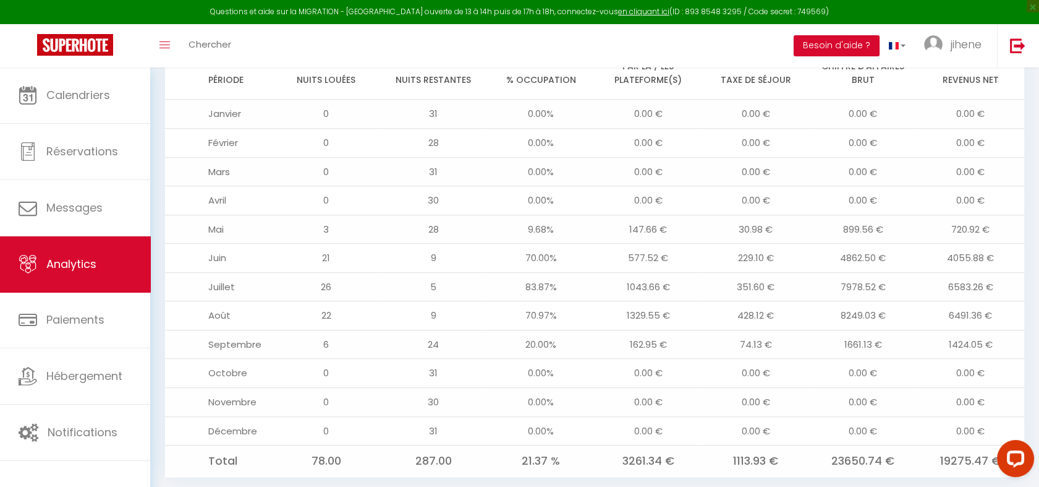
scroll to position [1050, 0]
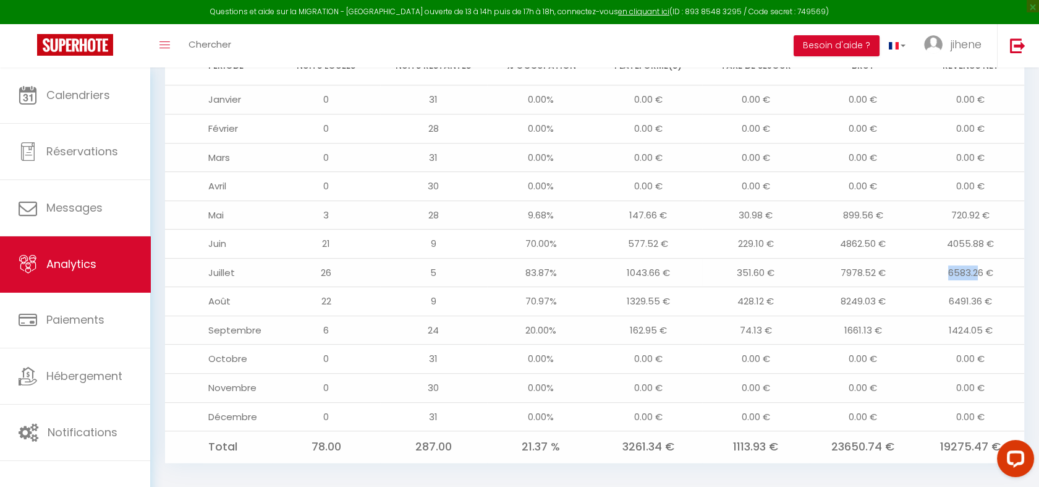
drag, startPoint x: 945, startPoint y: 257, endPoint x: 980, endPoint y: 257, distance: 34.6
click at [980, 258] on td "6583.26 €" at bounding box center [971, 272] width 108 height 29
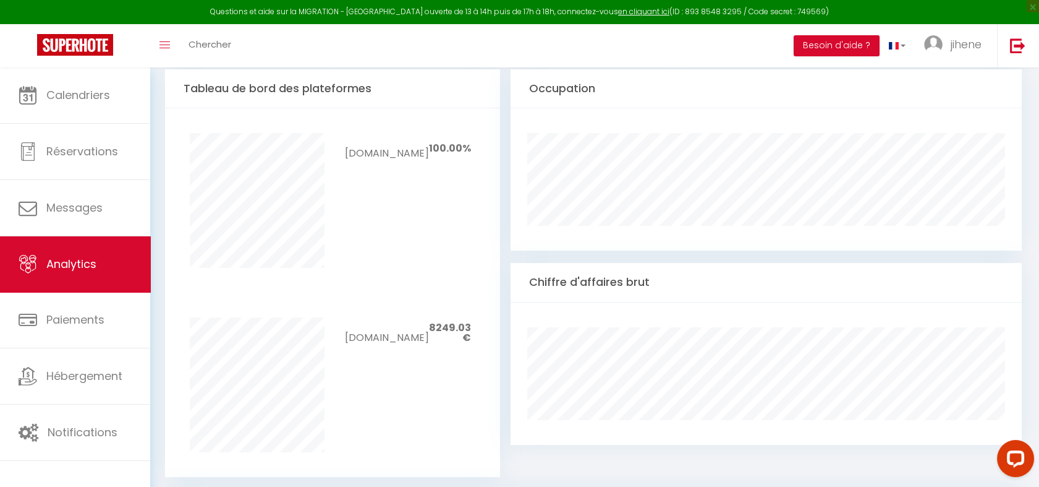
scroll to position [579, 0]
click at [810, 303] on div at bounding box center [766, 374] width 527 height 142
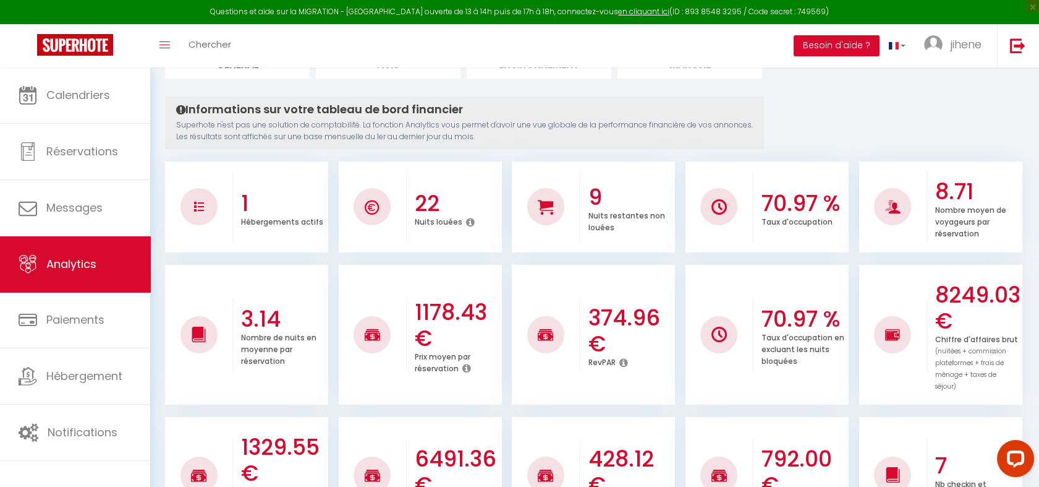
scroll to position [0, 0]
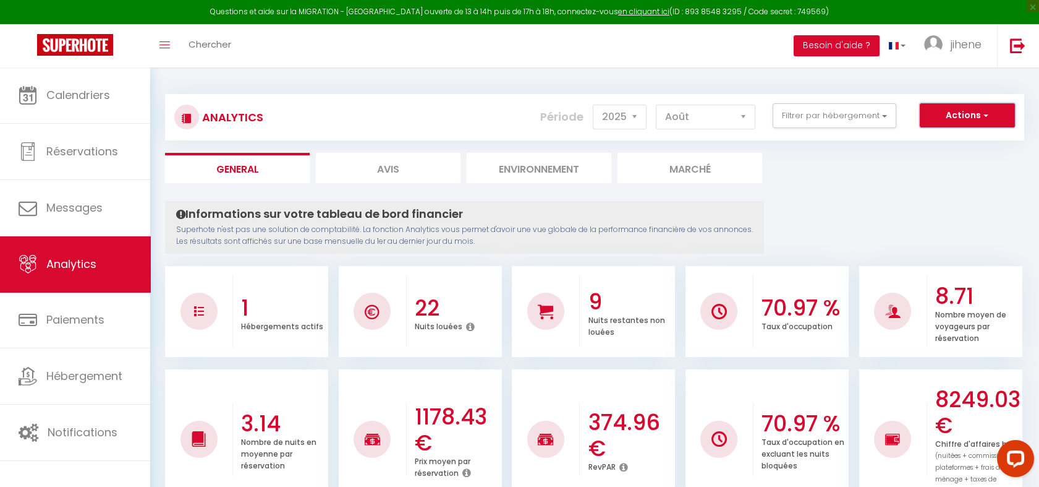
click at [951, 124] on button "Actions" at bounding box center [967, 115] width 95 height 25
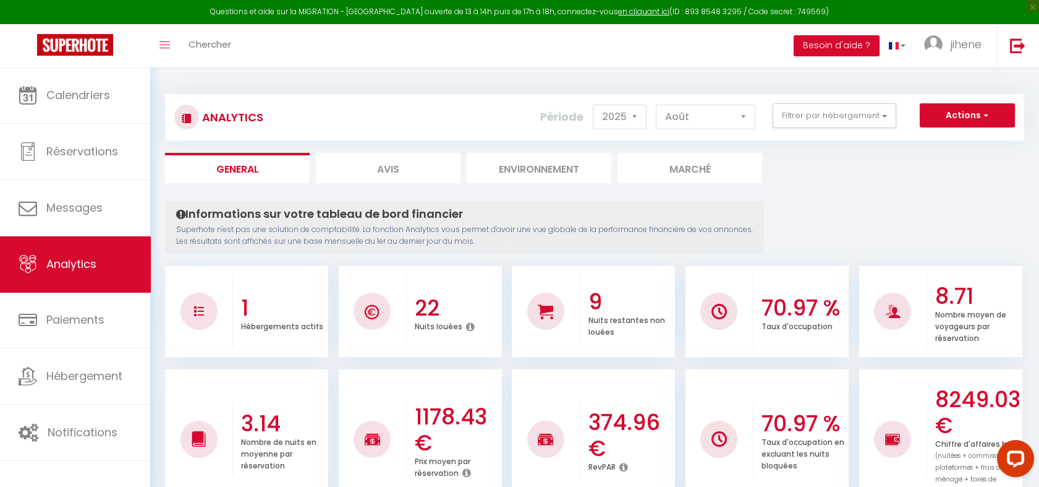
click at [401, 163] on li "Avis" at bounding box center [388, 168] width 145 height 30
select select "2025"
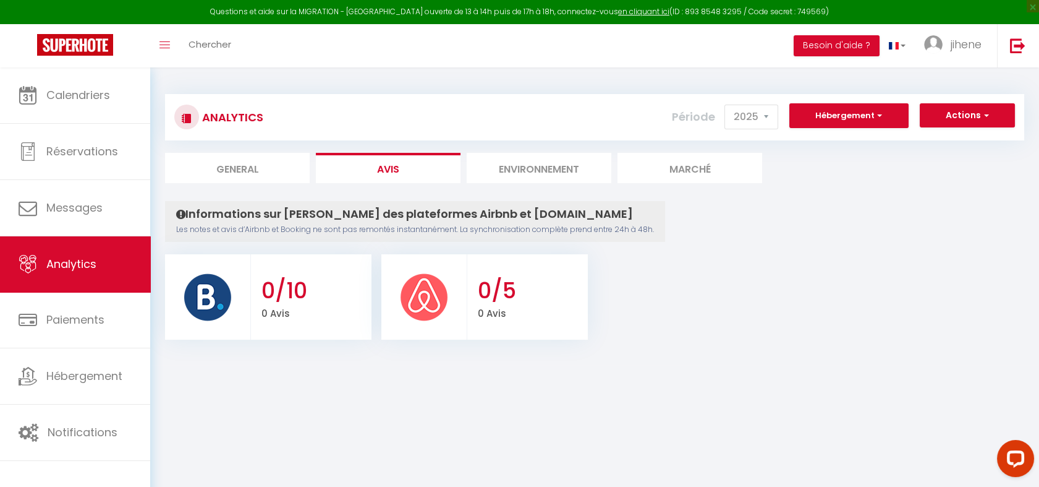
click at [318, 292] on h3 "0/10" at bounding box center [315, 291] width 107 height 26
click at [492, 312] on p "0 Avis" at bounding box center [531, 312] width 107 height 17
click at [524, 156] on li "Environnement" at bounding box center [539, 168] width 145 height 30
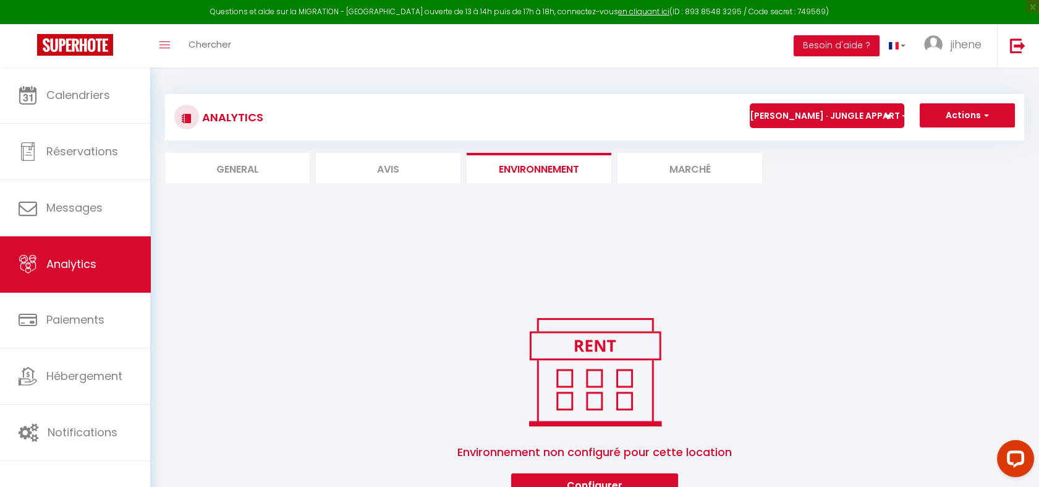
scroll to position [70, 0]
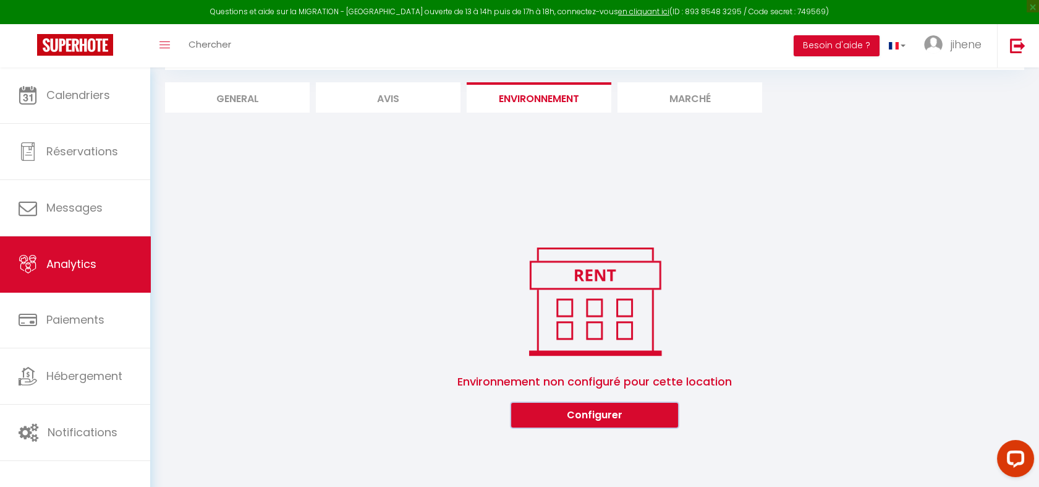
click at [607, 420] on button "Configurer" at bounding box center [594, 414] width 167 height 25
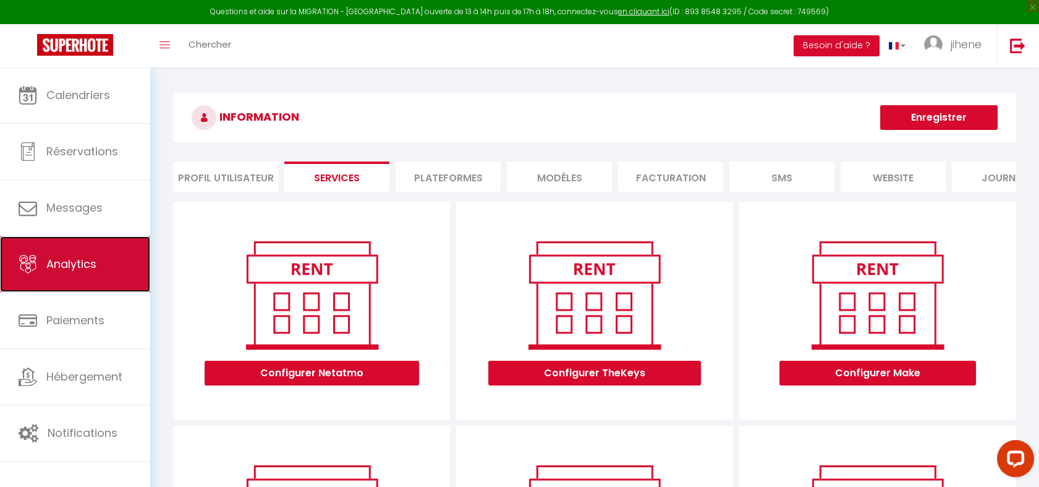
click at [106, 257] on link "Analytics" at bounding box center [75, 264] width 150 height 56
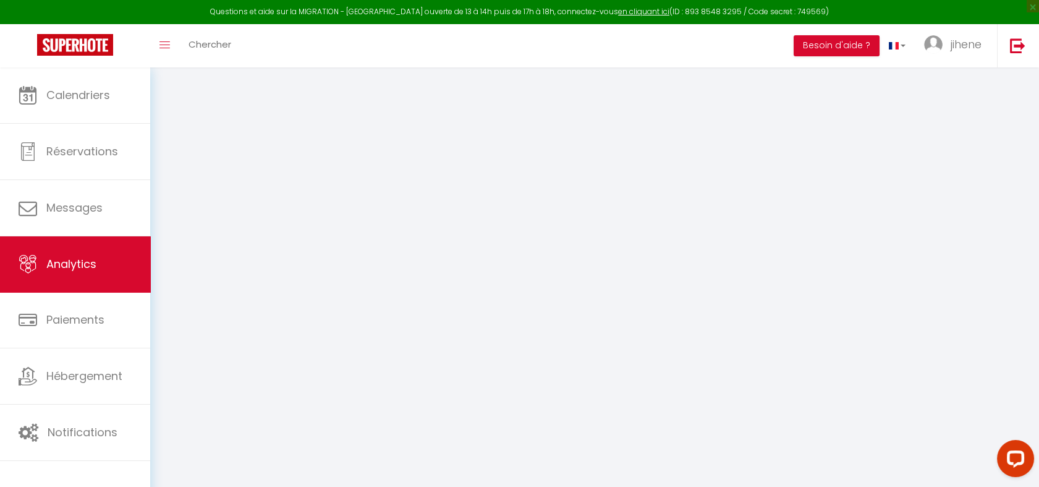
select select "2025"
select select "8"
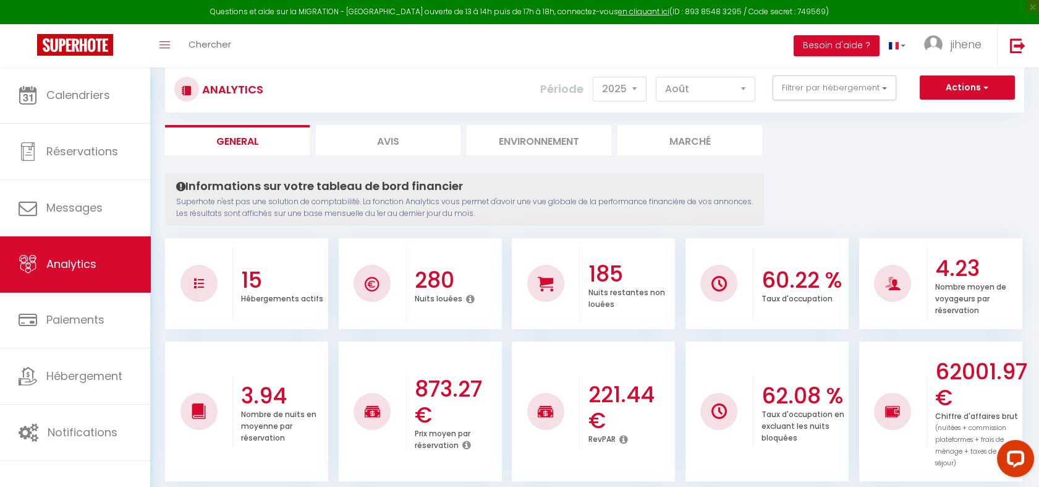
scroll to position [27, 0]
click at [691, 135] on li "Marché" at bounding box center [690, 141] width 145 height 30
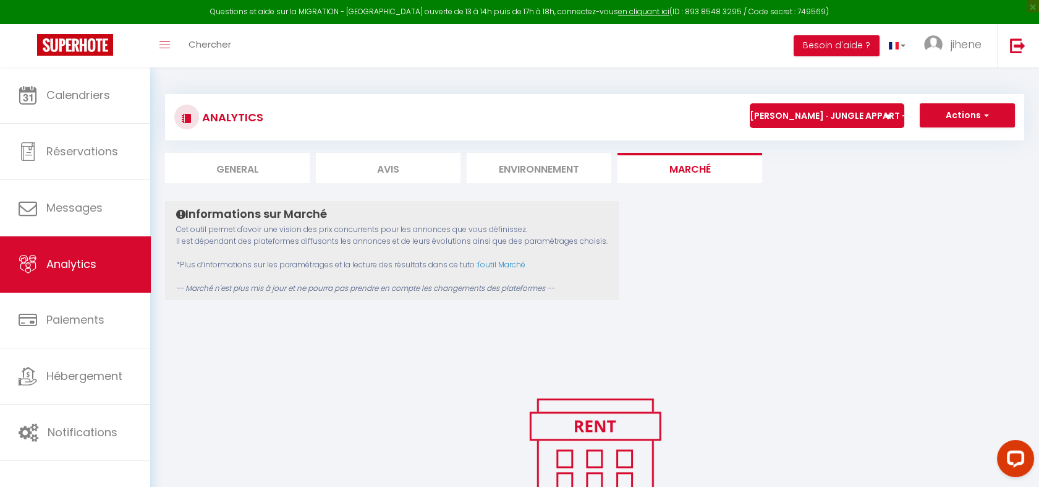
click at [826, 114] on select "HENRI · Jungle appart - Free Parking Penthouse 360° avec [PERSON_NAME] CRS V3 ·…" at bounding box center [827, 115] width 155 height 25
select select "73616"
click at [750, 103] on select "HENRI · Jungle appart - Free Parking Penthouse 360° avec [PERSON_NAME] CRS V3 ·…" at bounding box center [827, 115] width 155 height 25
click at [949, 108] on button "Actions" at bounding box center [967, 115] width 95 height 25
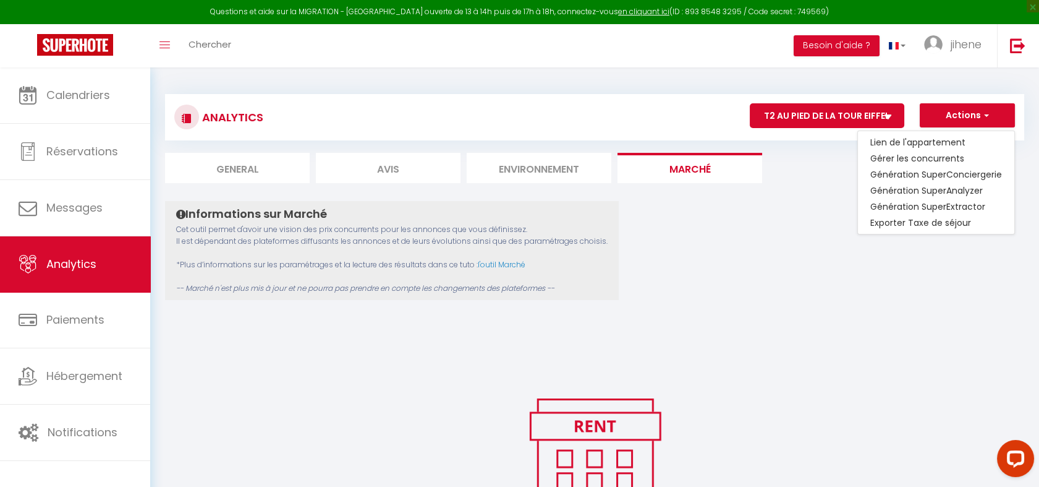
click at [253, 168] on li "General" at bounding box center [237, 168] width 145 height 30
select select "2025"
select select "8"
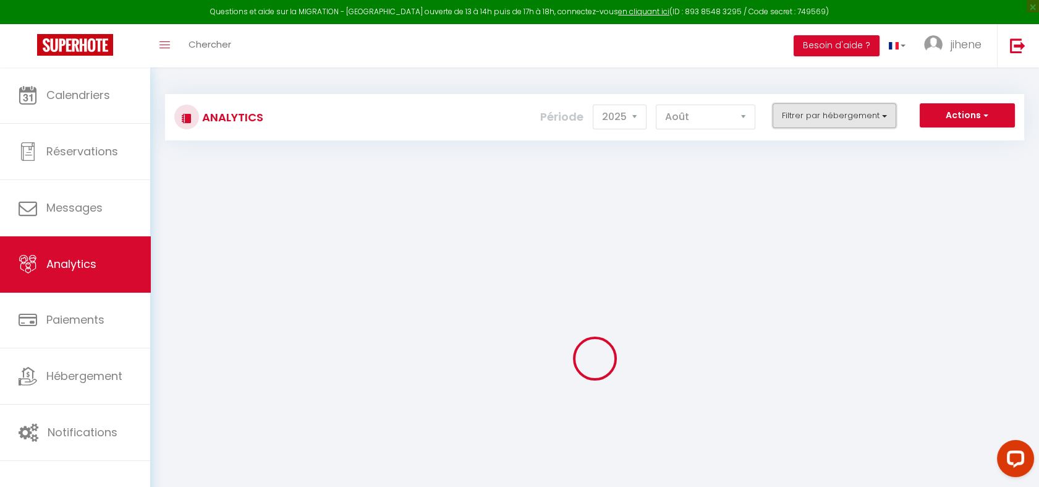
click at [828, 108] on button "Filtrer par hébergement" at bounding box center [835, 115] width 124 height 25
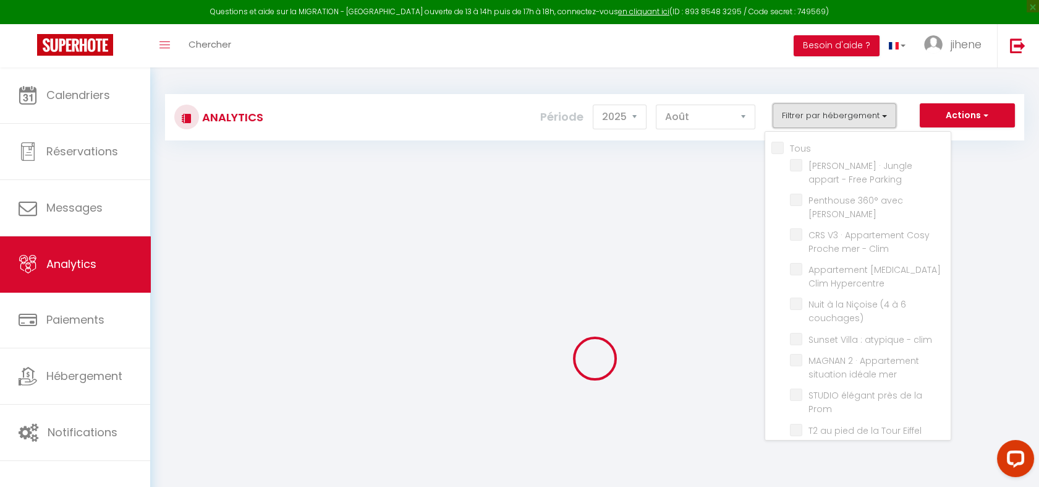
checkbox input "false"
checkbox Parking "false"
checkbox Jacuzzi "false"
checkbox Clim "false"
checkbox Hypercentre "false"
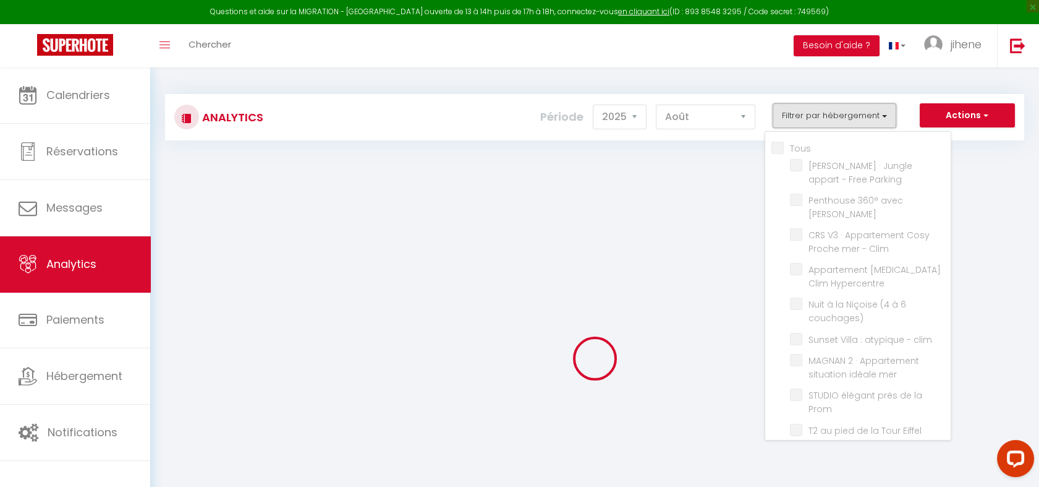
checkbox couchages\) "false"
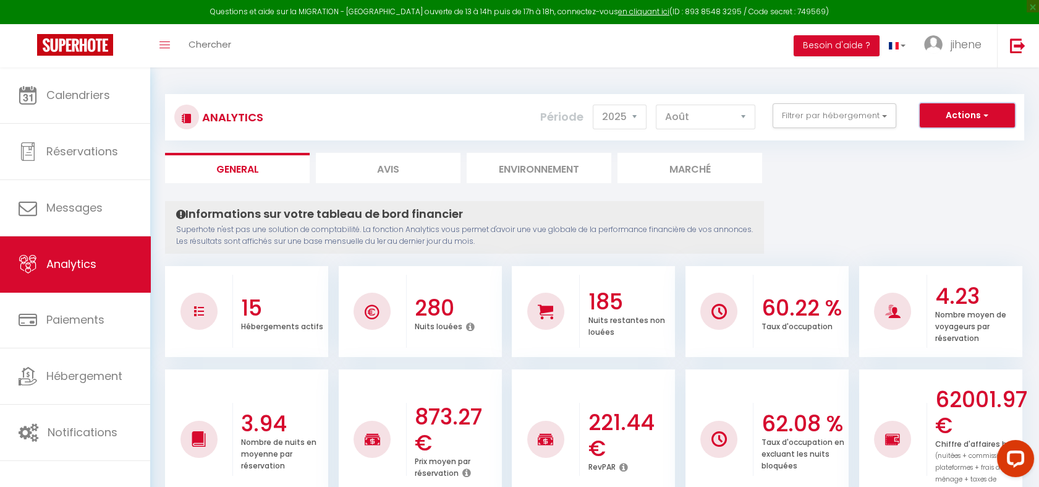
click at [984, 115] on span "button" at bounding box center [984, 115] width 7 height 12
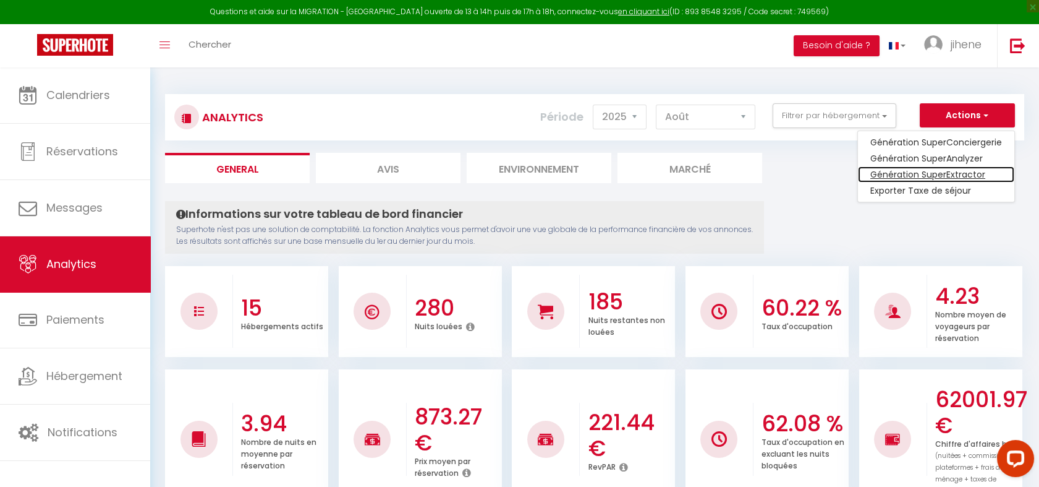
click at [957, 173] on link "Génération SuperExtractor" at bounding box center [936, 174] width 156 height 16
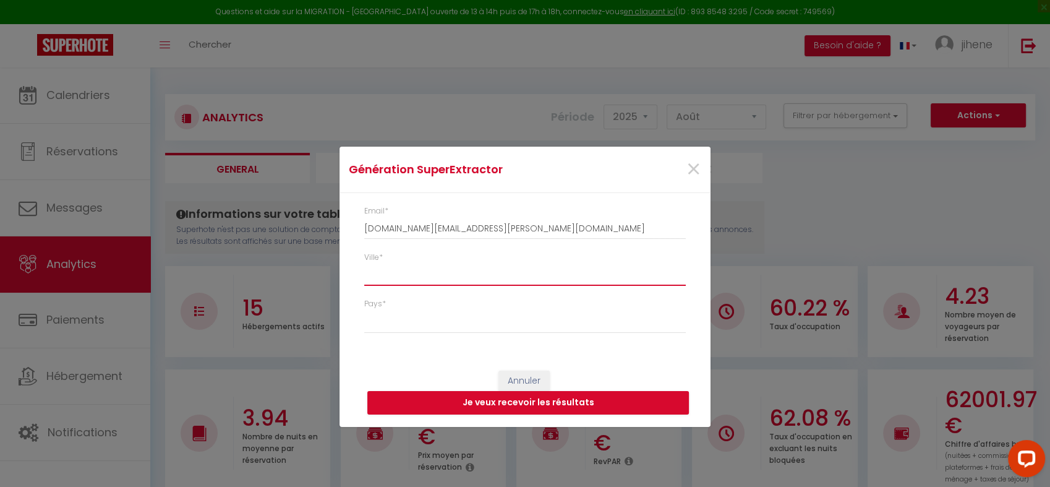
click at [523, 283] on input "Ville *" at bounding box center [524, 274] width 321 height 22
click at [519, 405] on button "Je veux recevoir les résultats" at bounding box center [527, 402] width 321 height 23
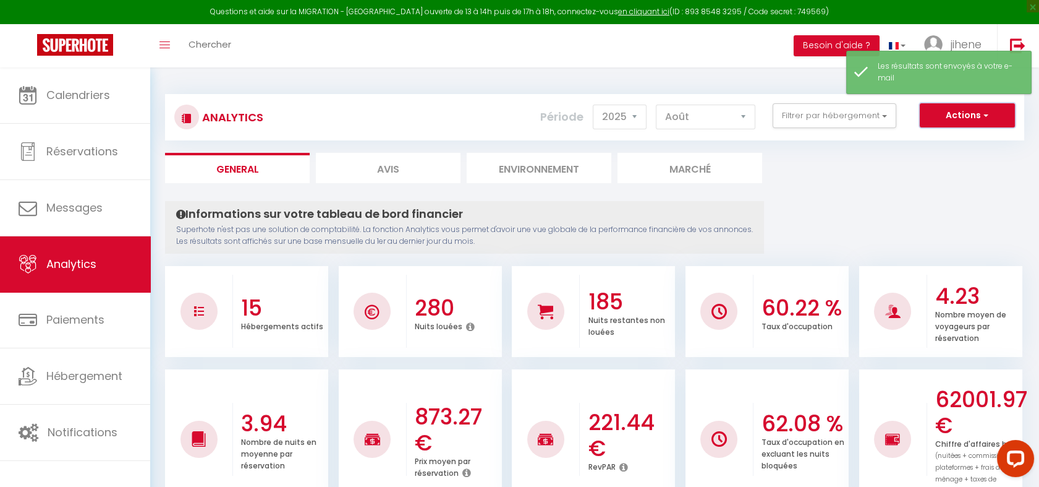
click at [961, 114] on button "Actions" at bounding box center [967, 115] width 95 height 25
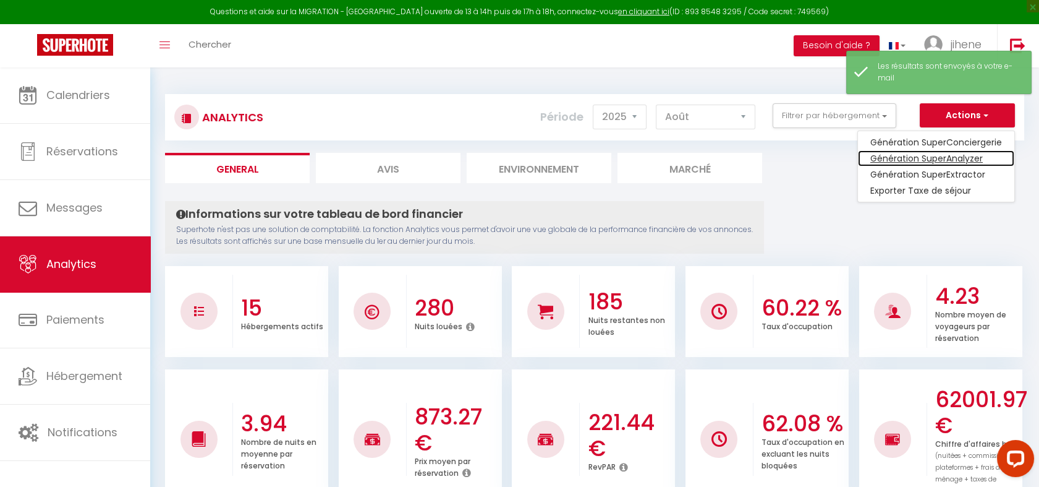
click at [952, 162] on link "Génération SuperAnalyzer" at bounding box center [936, 158] width 156 height 16
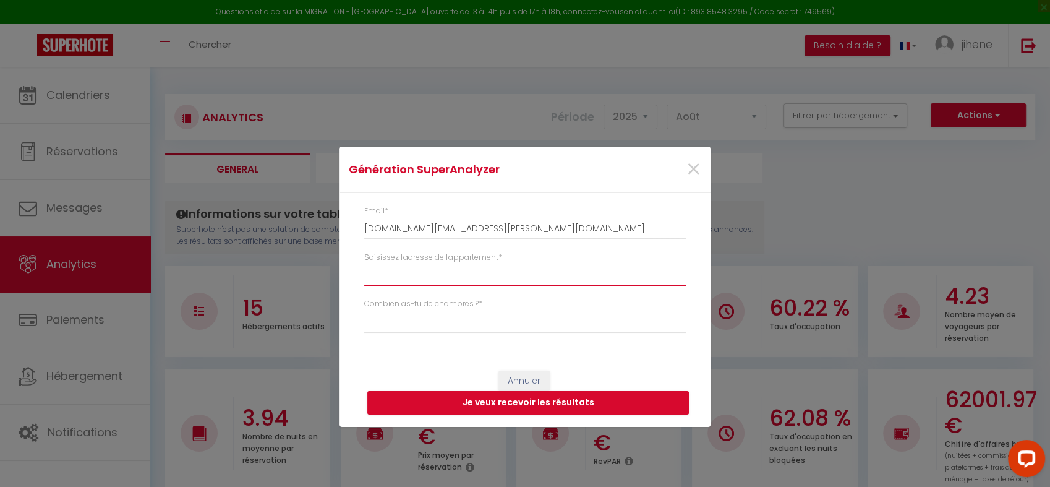
click at [453, 285] on input "Saisissez l'adresse de l'appartement *" at bounding box center [524, 274] width 321 height 22
click at [438, 274] on input "Saisissez l'adresse de l'appartement *" at bounding box center [524, 274] width 321 height 22
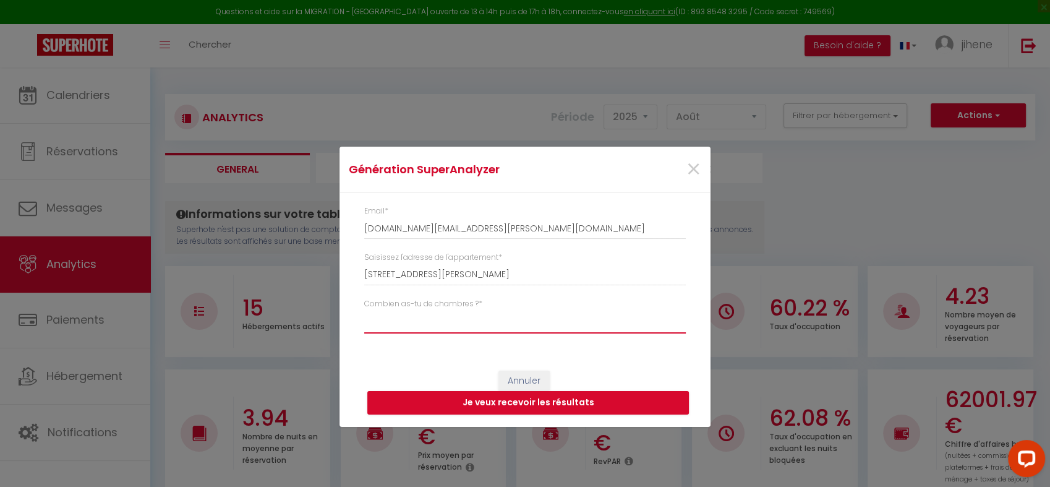
click at [394, 323] on select "Studio 1 chambre 2 chambres 3 chambres 4 chambres +" at bounding box center [524, 321] width 321 height 23
click at [364, 310] on select "Studio 1 chambre 2 chambres 3 chambres 4 chambres +" at bounding box center [524, 321] width 321 height 23
click at [417, 318] on select "Studio 1 chambre 2 chambres 3 chambres 4 chambres +" at bounding box center [524, 321] width 321 height 23
click at [364, 310] on select "Studio 1 chambre 2 chambres 3 chambres 4 chambres +" at bounding box center [524, 321] width 321 height 23
click at [419, 381] on div "Annuler Je veux recevoir les résultats" at bounding box center [524, 392] width 371 height 69
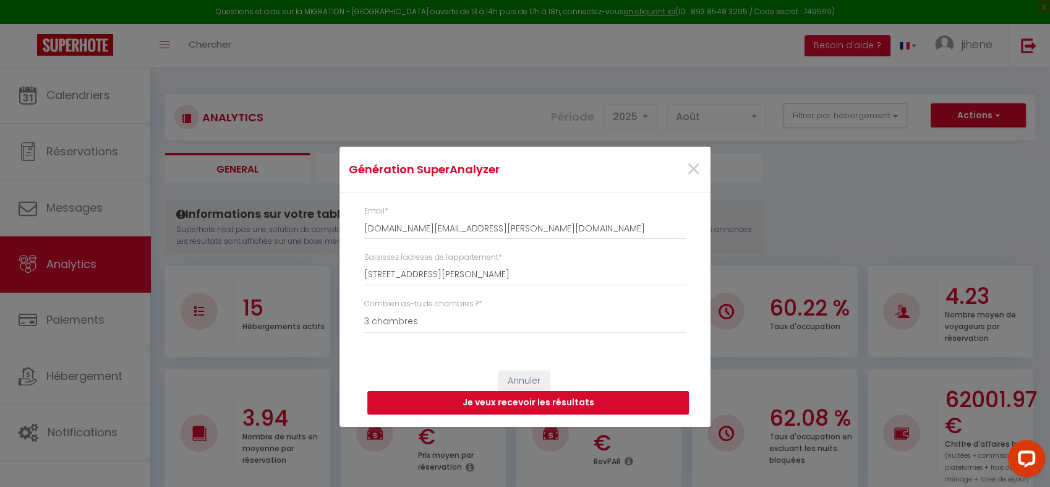
click at [487, 403] on button "Je veux recevoir les résultats" at bounding box center [527, 402] width 321 height 23
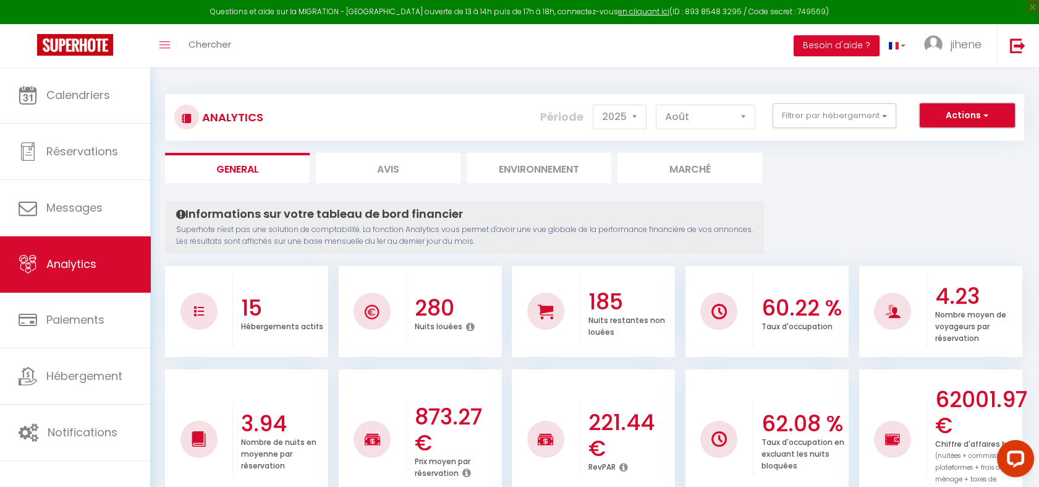
click at [950, 119] on button "Actions" at bounding box center [967, 115] width 95 height 25
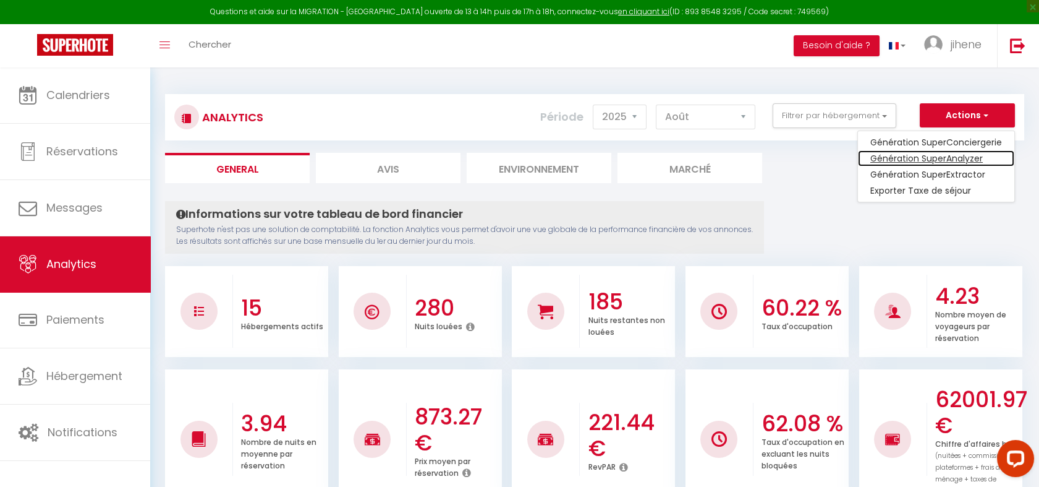
click at [914, 160] on link "Génération SuperAnalyzer" at bounding box center [936, 158] width 156 height 16
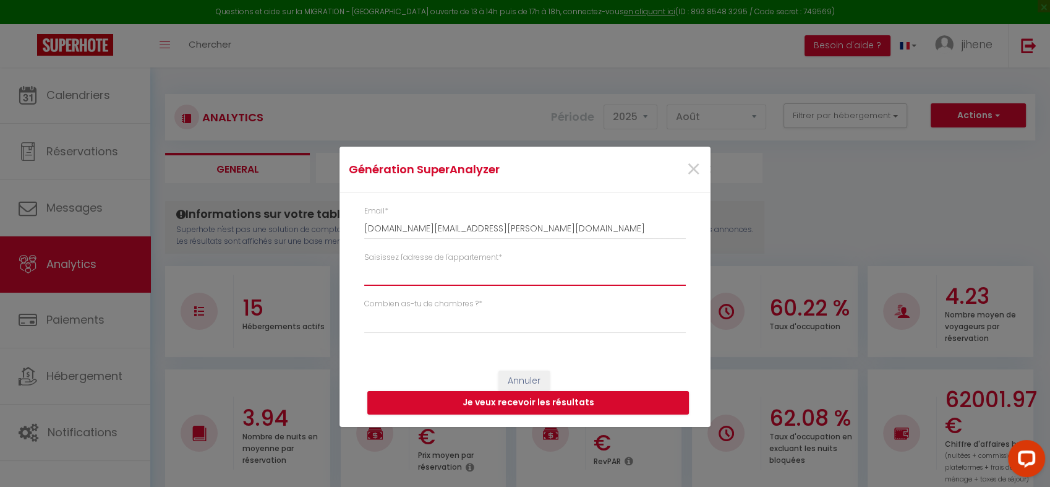
click at [410, 275] on input "Saisissez l'adresse de l'appartement *" at bounding box center [524, 274] width 321 height 22
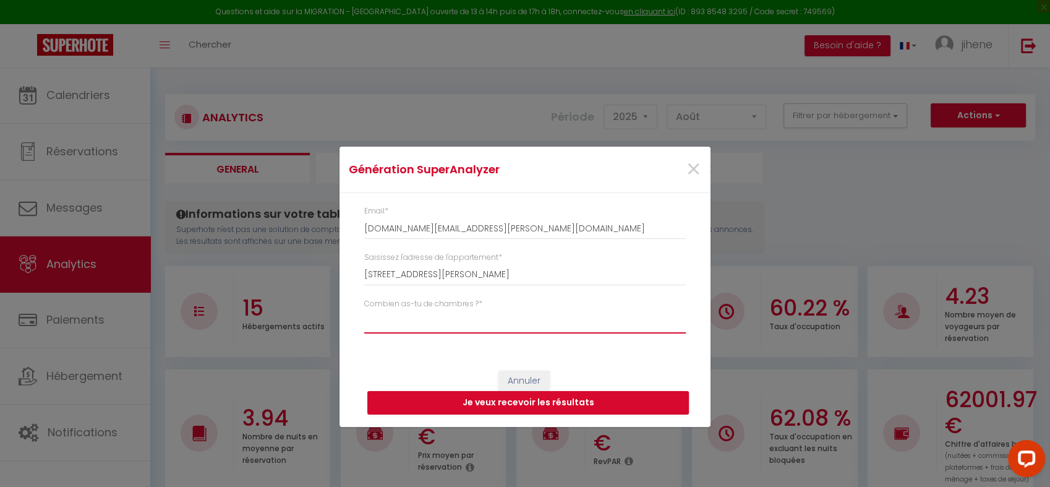
click at [446, 324] on select "Studio 1 chambre 2 chambres 3 chambres 4 chambres +" at bounding box center [524, 321] width 321 height 23
click at [364, 310] on select "Studio 1 chambre 2 chambres 3 chambres 4 chambres +" at bounding box center [524, 321] width 321 height 23
click at [464, 398] on button "Je veux recevoir les résultats" at bounding box center [527, 402] width 321 height 23
